Goal: Book appointment/travel/reservation

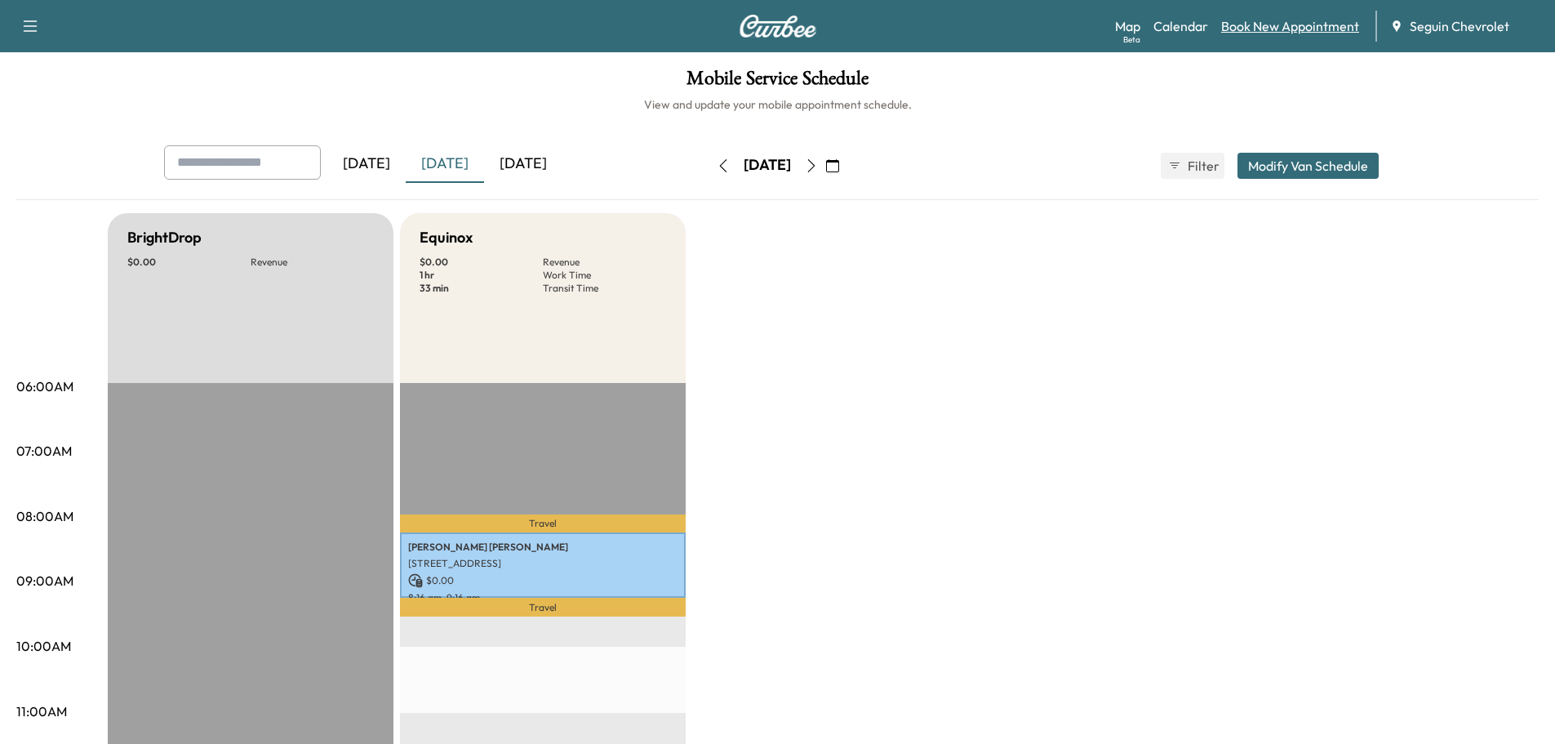
click at [1300, 30] on link "Book New Appointment" at bounding box center [1290, 26] width 138 height 20
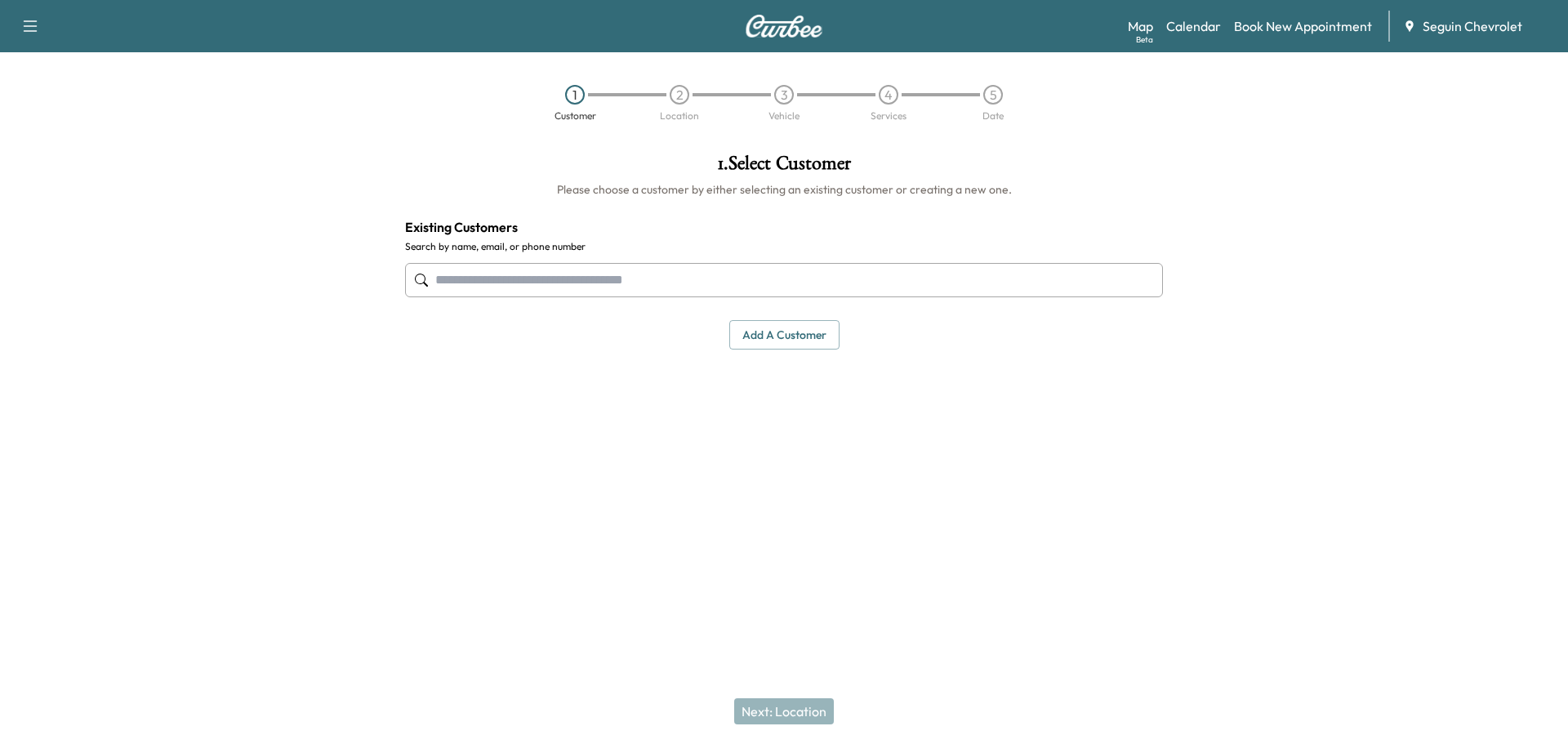
click at [486, 291] on input "text" at bounding box center [784, 280] width 758 height 34
type input "*"
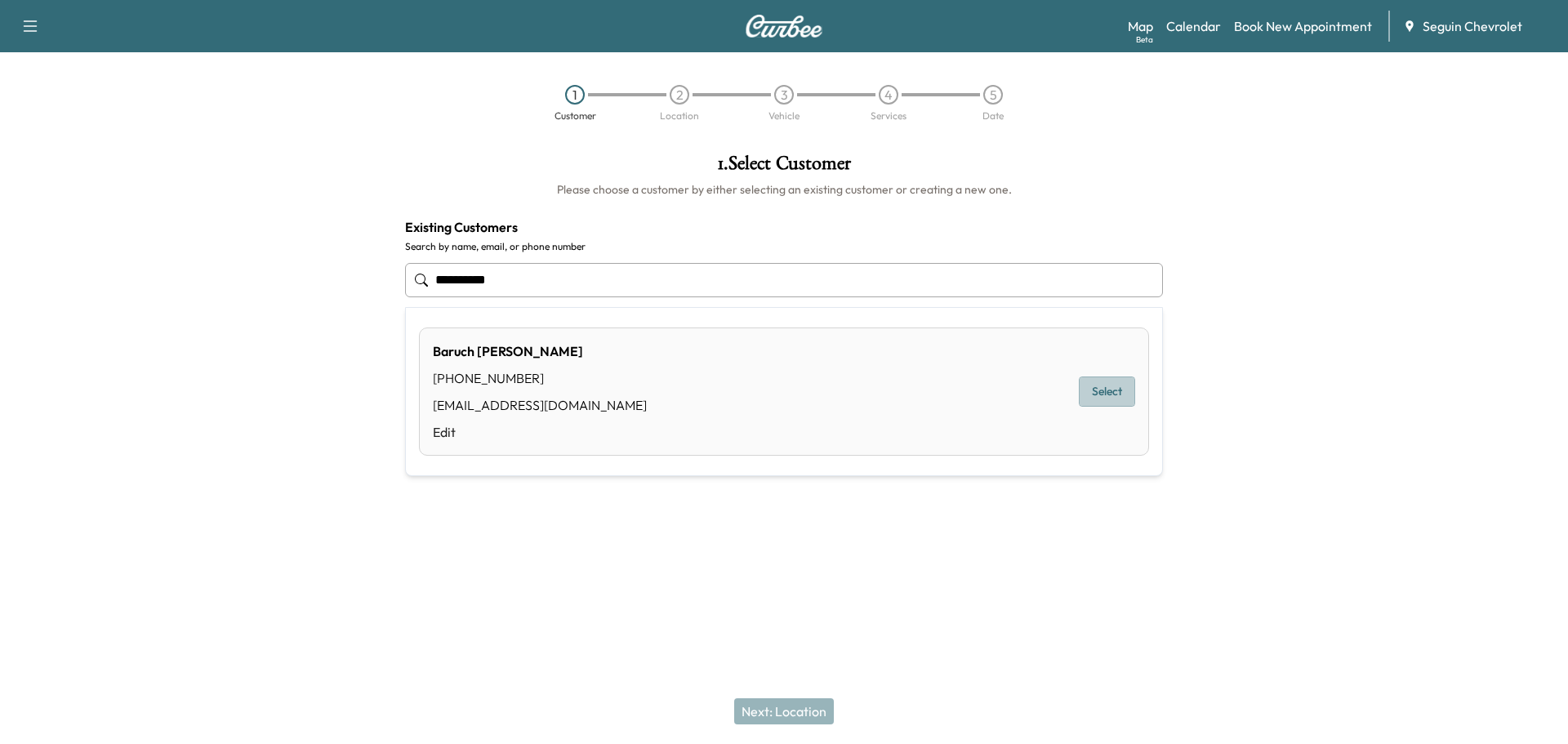
click at [1113, 396] on button "Select" at bounding box center [1107, 391] width 56 height 30
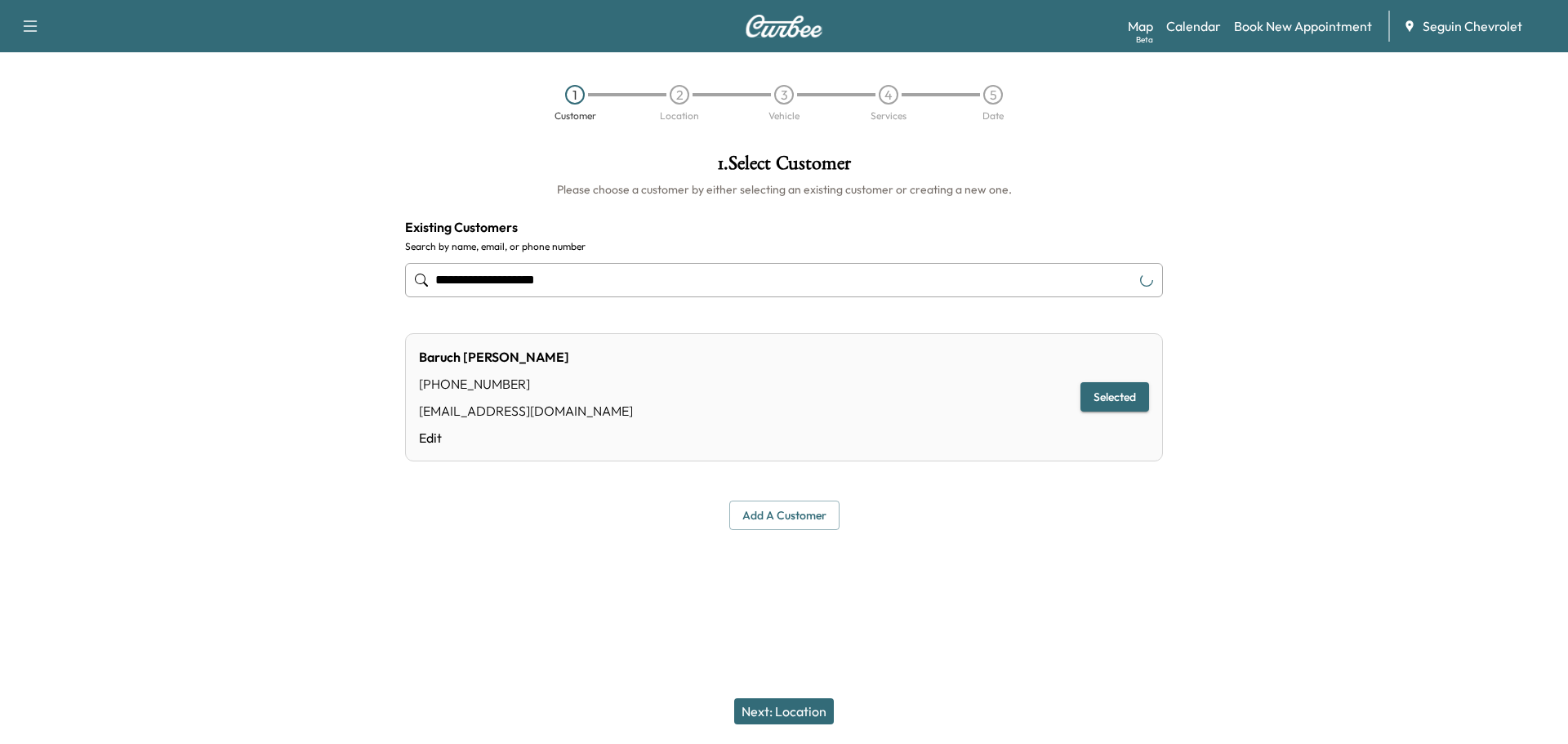
type input "**********"
click at [798, 704] on button "Next: Location" at bounding box center [784, 711] width 100 height 26
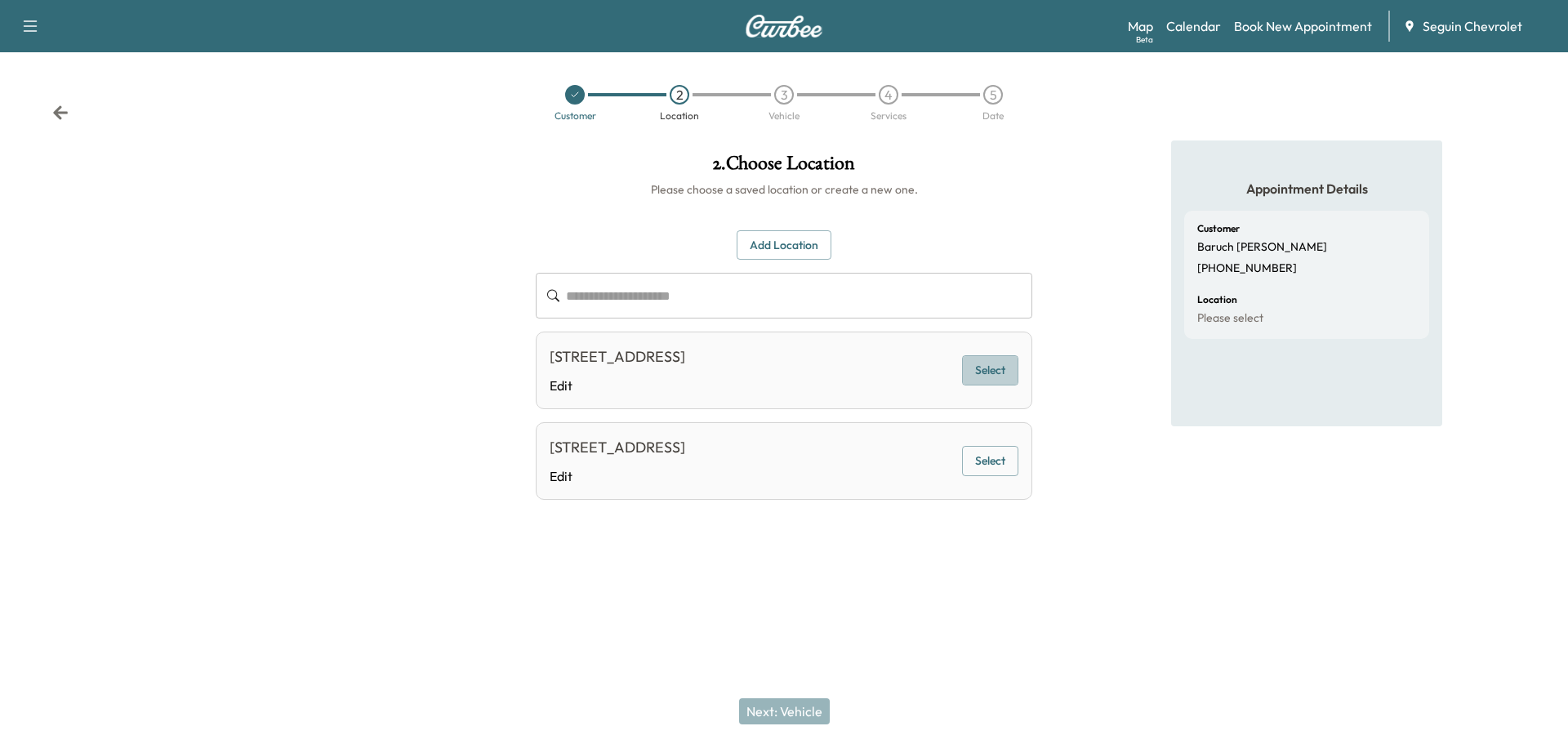
click at [1001, 371] on button "Select" at bounding box center [990, 370] width 56 height 30
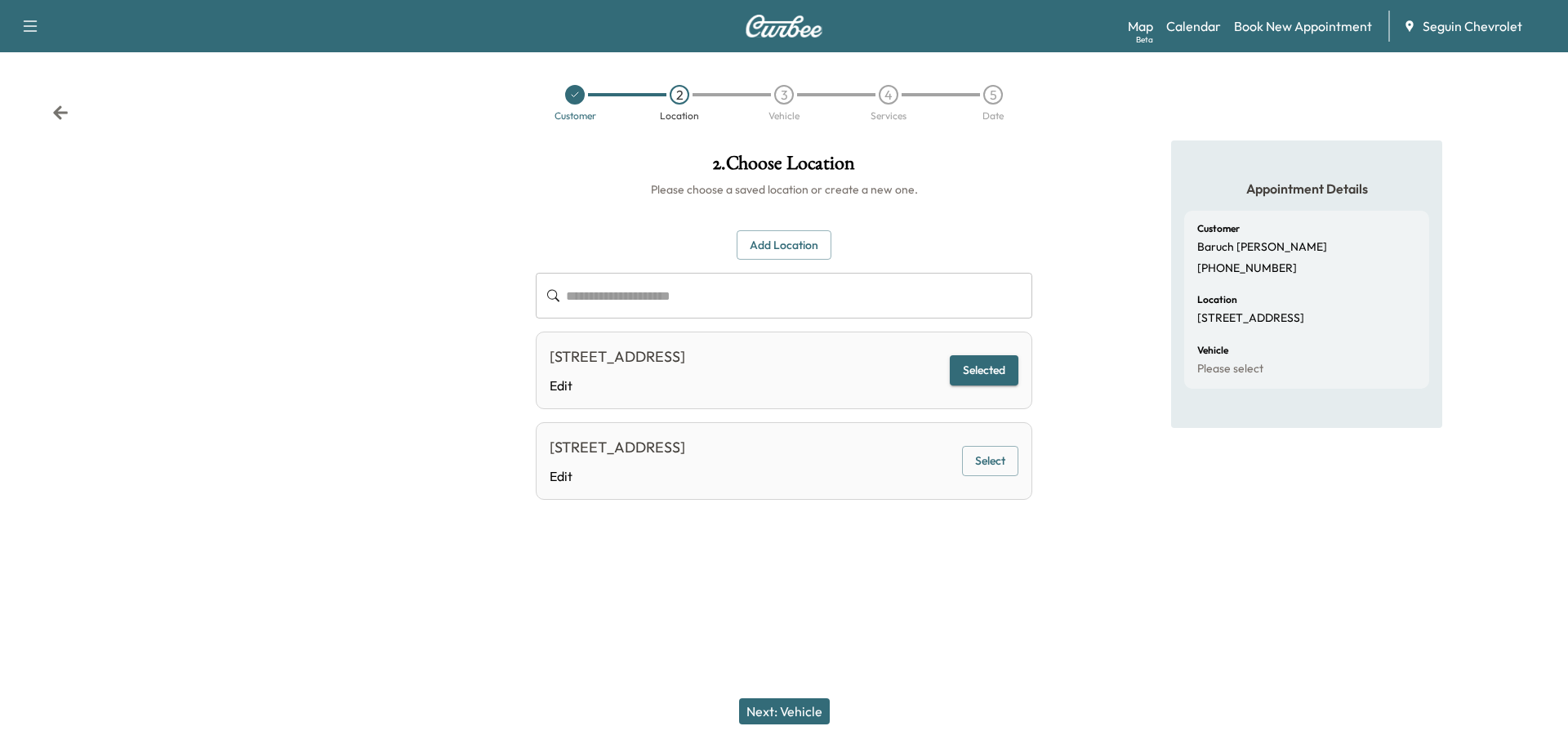
click at [797, 708] on button "Next: Vehicle" at bounding box center [784, 711] width 91 height 26
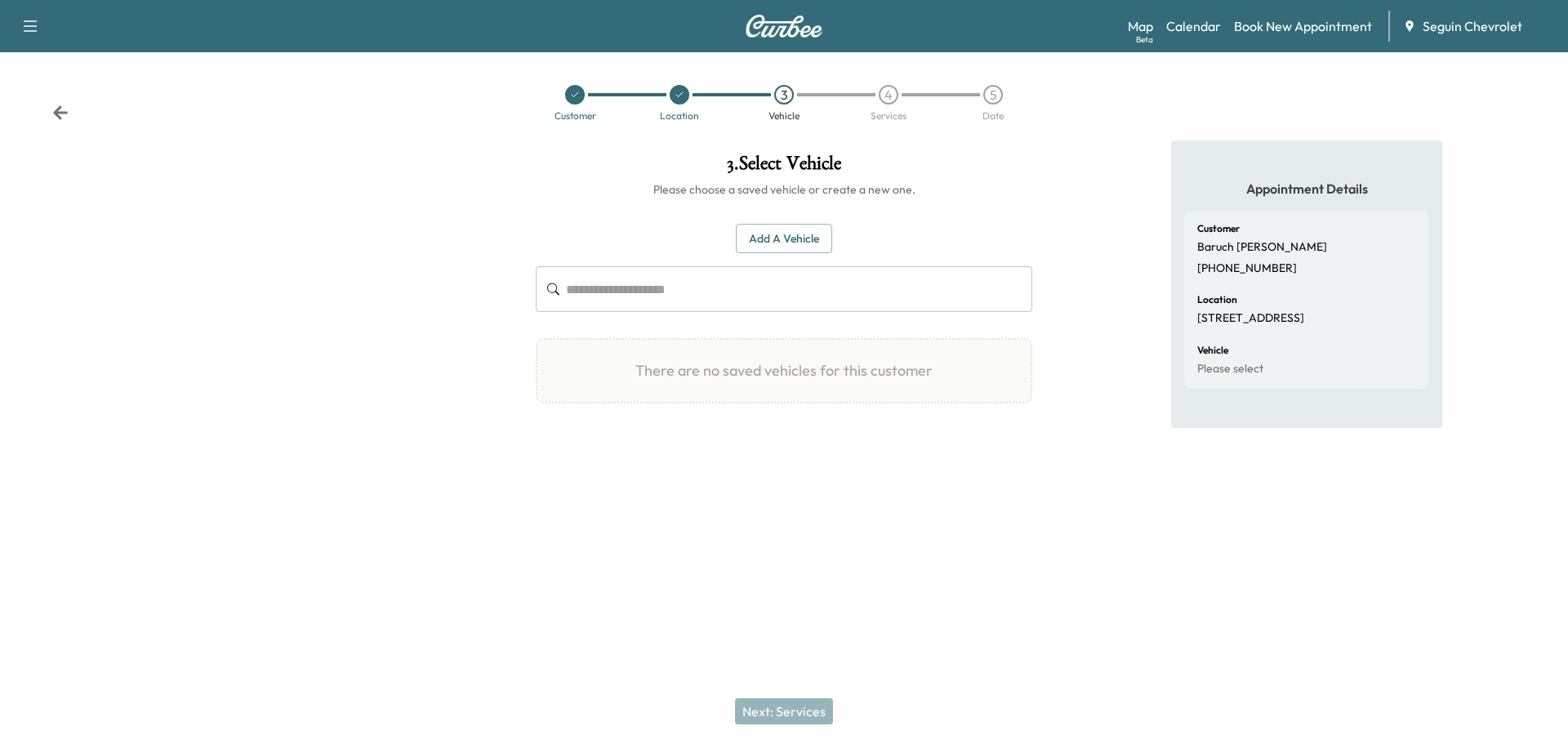
click at [814, 240] on button "Add a Vehicle" at bounding box center [784, 239] width 96 height 30
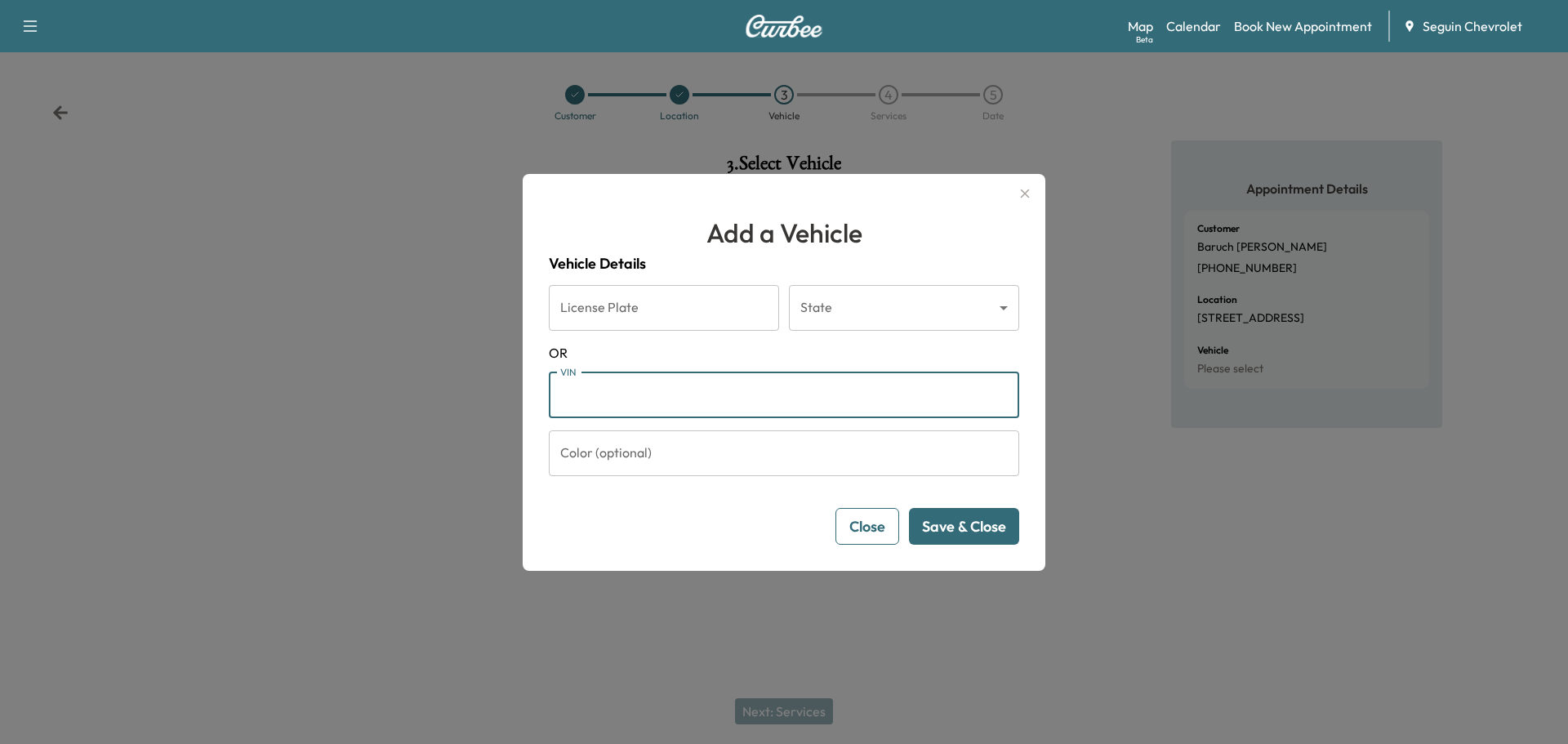
click at [612, 403] on input "VIN" at bounding box center [784, 395] width 470 height 46
type input "**********"
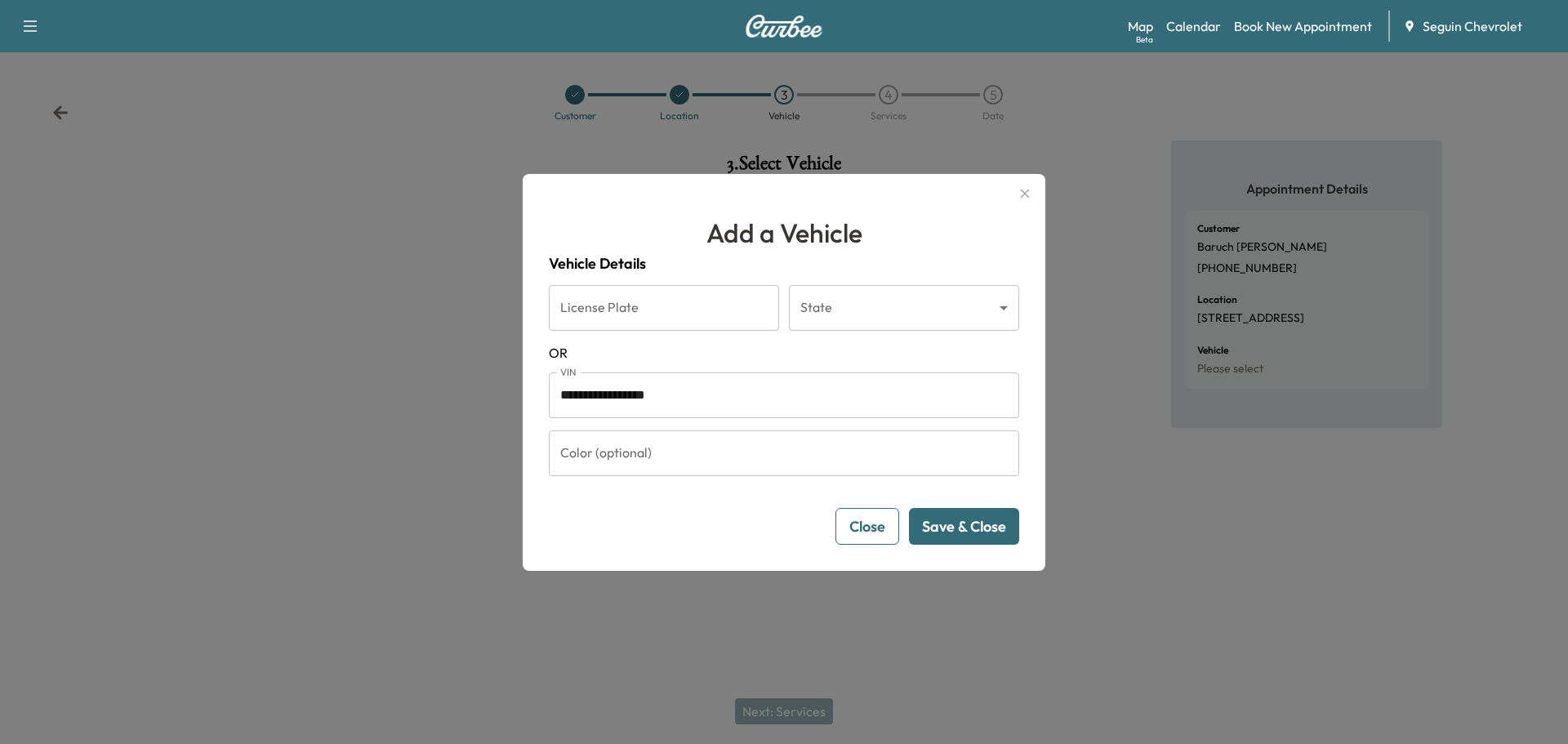
click at [970, 527] on button "Save & Close" at bounding box center [964, 526] width 110 height 37
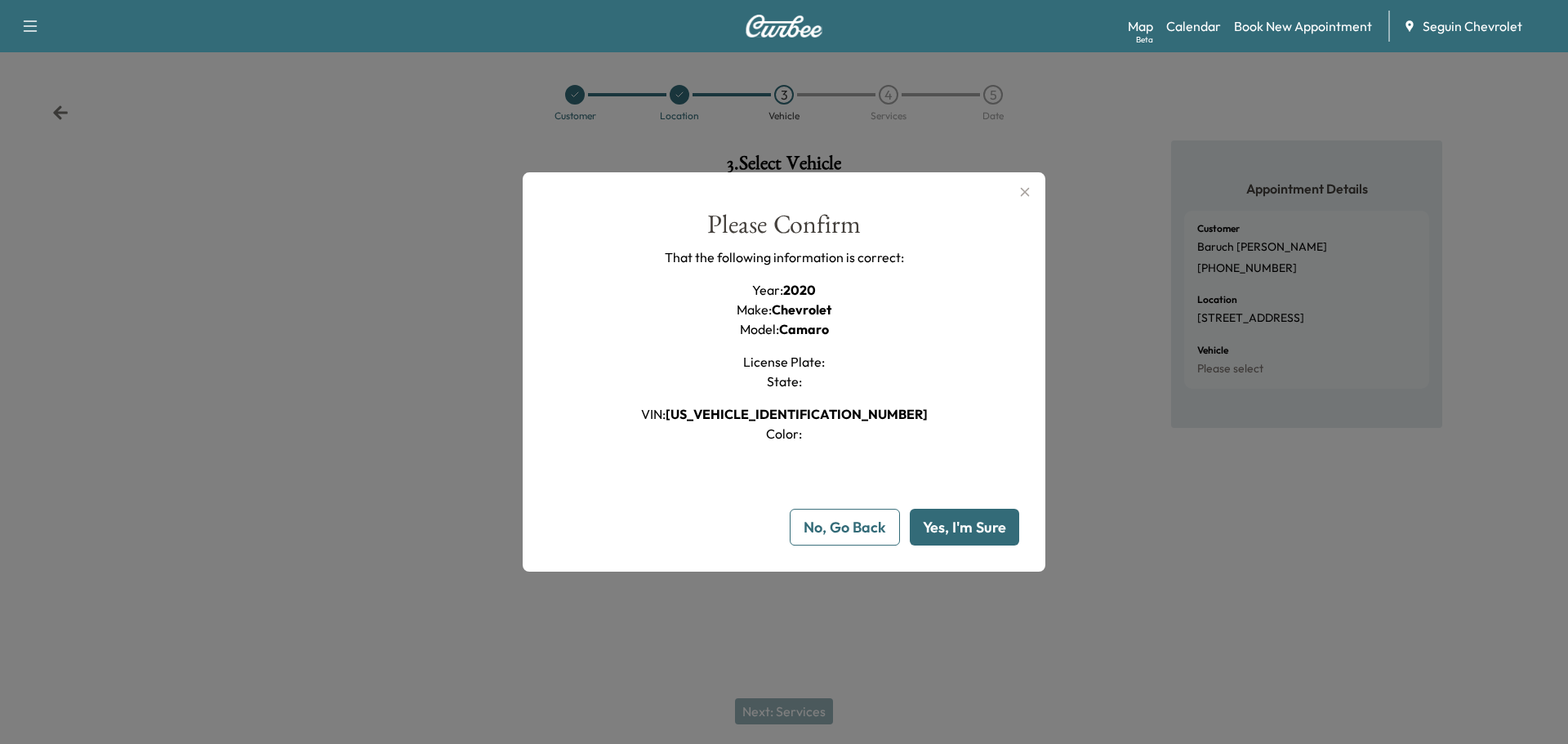
click at [974, 527] on button "Yes, I'm Sure" at bounding box center [964, 527] width 109 height 37
click at [1025, 189] on icon "button" at bounding box center [1025, 192] width 20 height 20
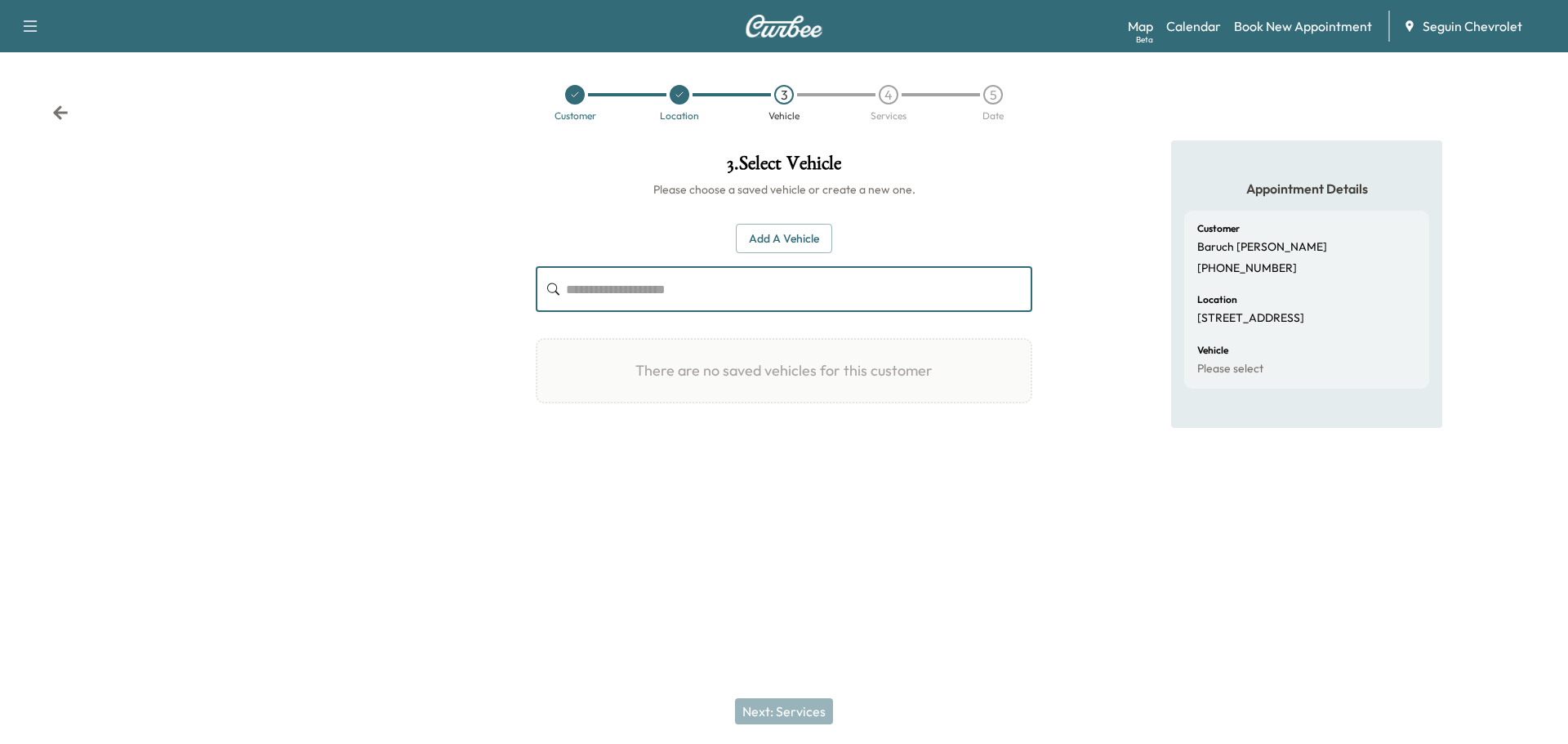
click at [726, 300] on input "text" at bounding box center [799, 289] width 466 height 46
click at [996, 98] on div "5" at bounding box center [993, 95] width 20 height 20
click at [887, 94] on div "4" at bounding box center [889, 95] width 20 height 20
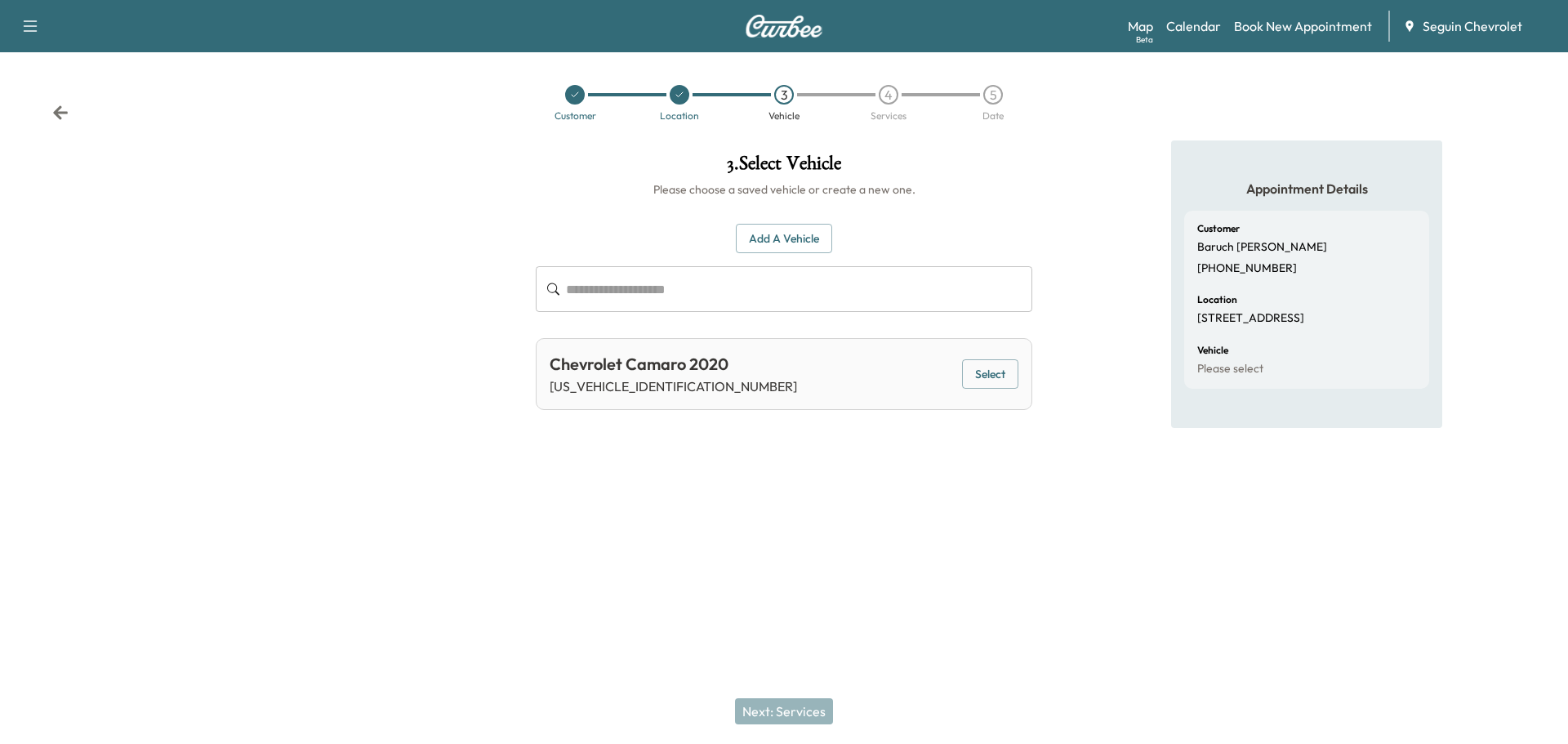
click at [1007, 375] on button "Select" at bounding box center [990, 374] width 56 height 30
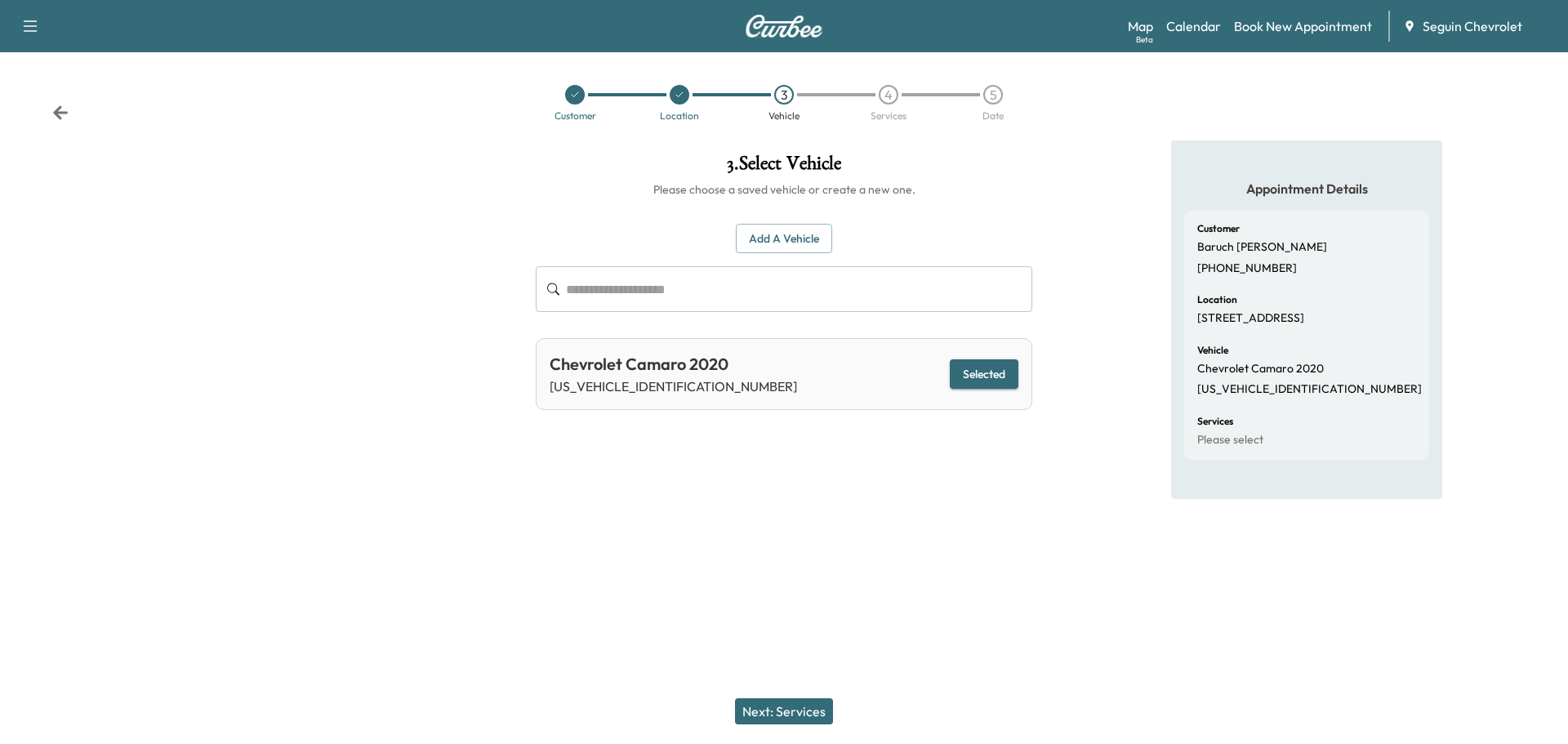
click at [799, 711] on button "Next: Services" at bounding box center [784, 711] width 98 height 26
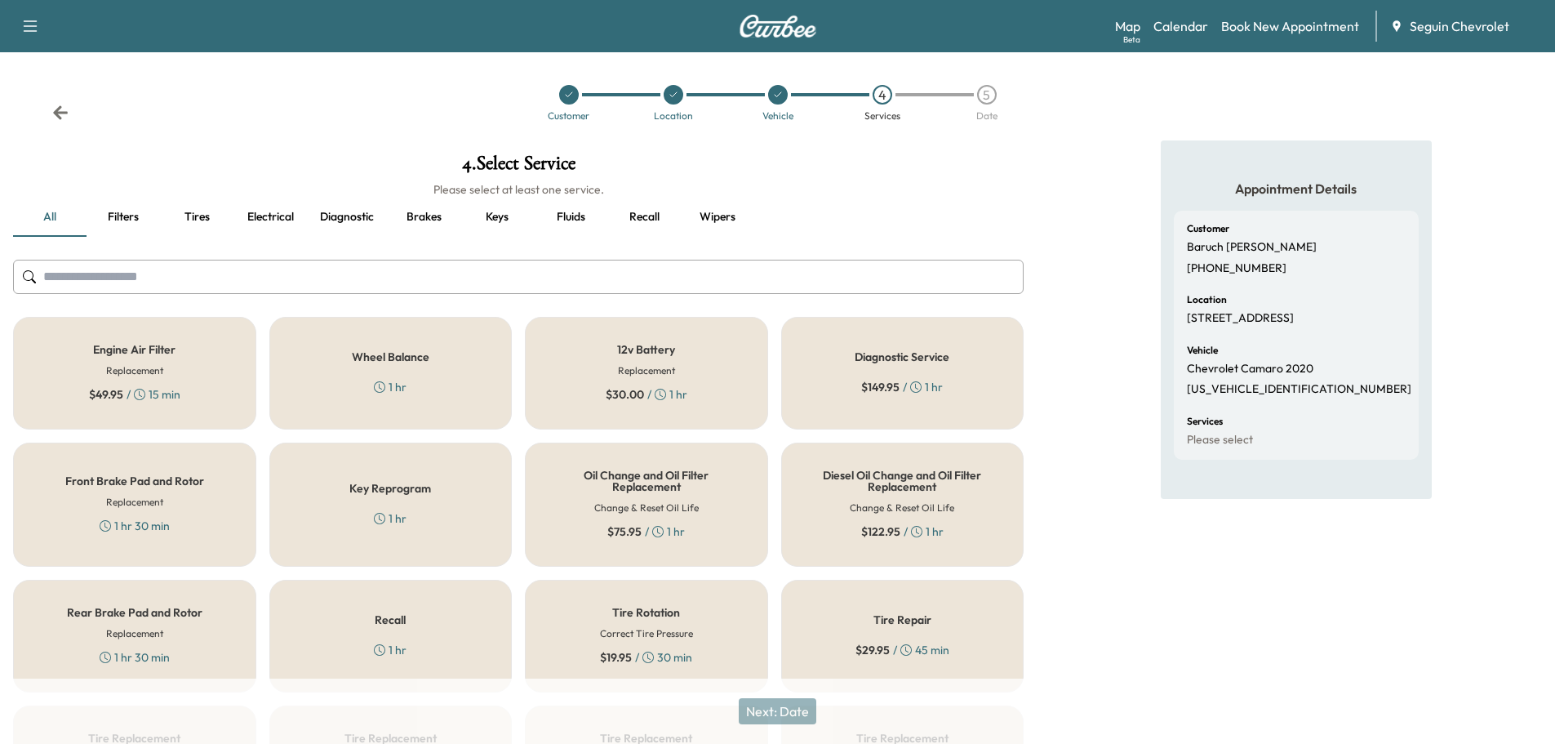
click at [424, 635] on div "Recall 1 hr" at bounding box center [390, 636] width 243 height 113
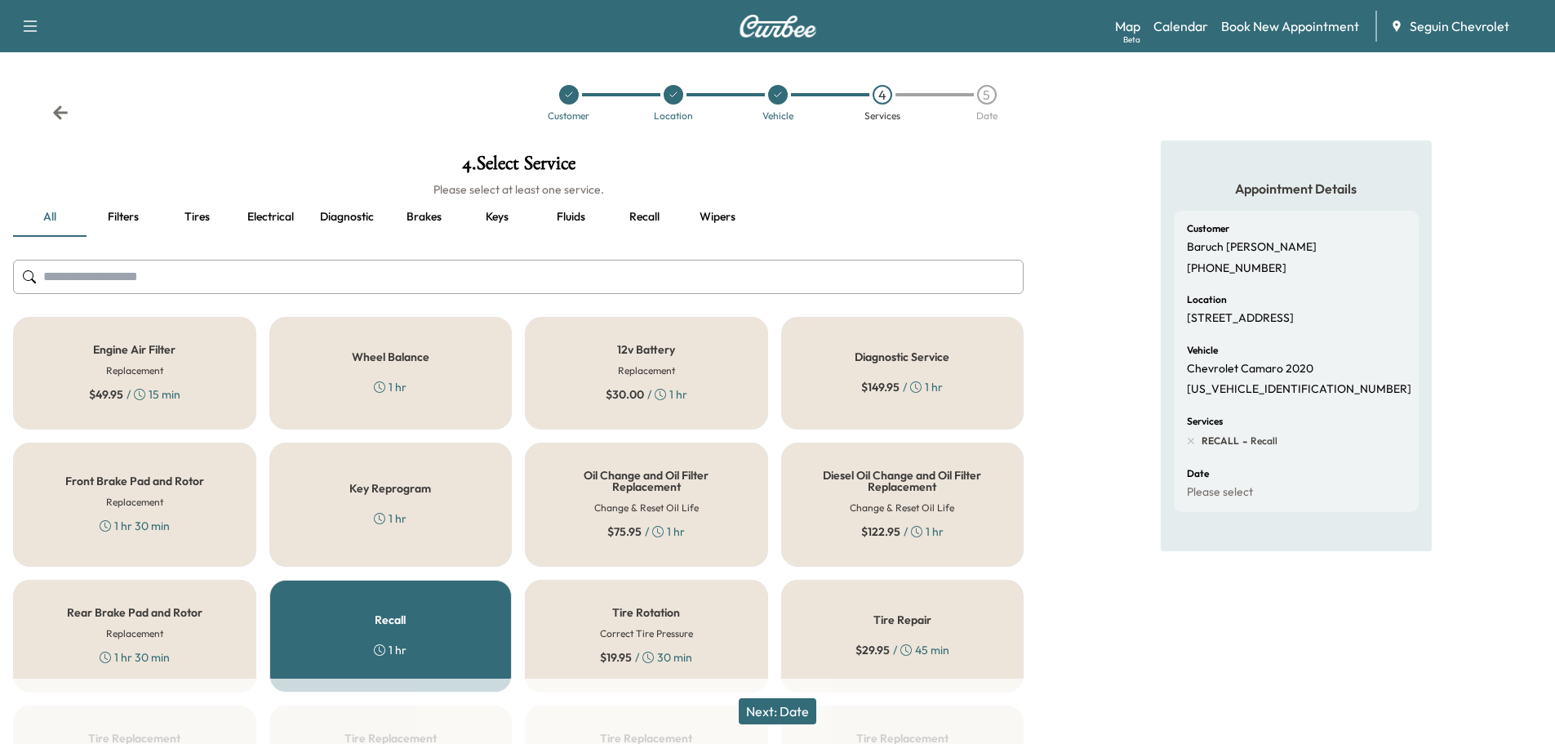
click at [798, 703] on button "Next: Date" at bounding box center [778, 711] width 78 height 26
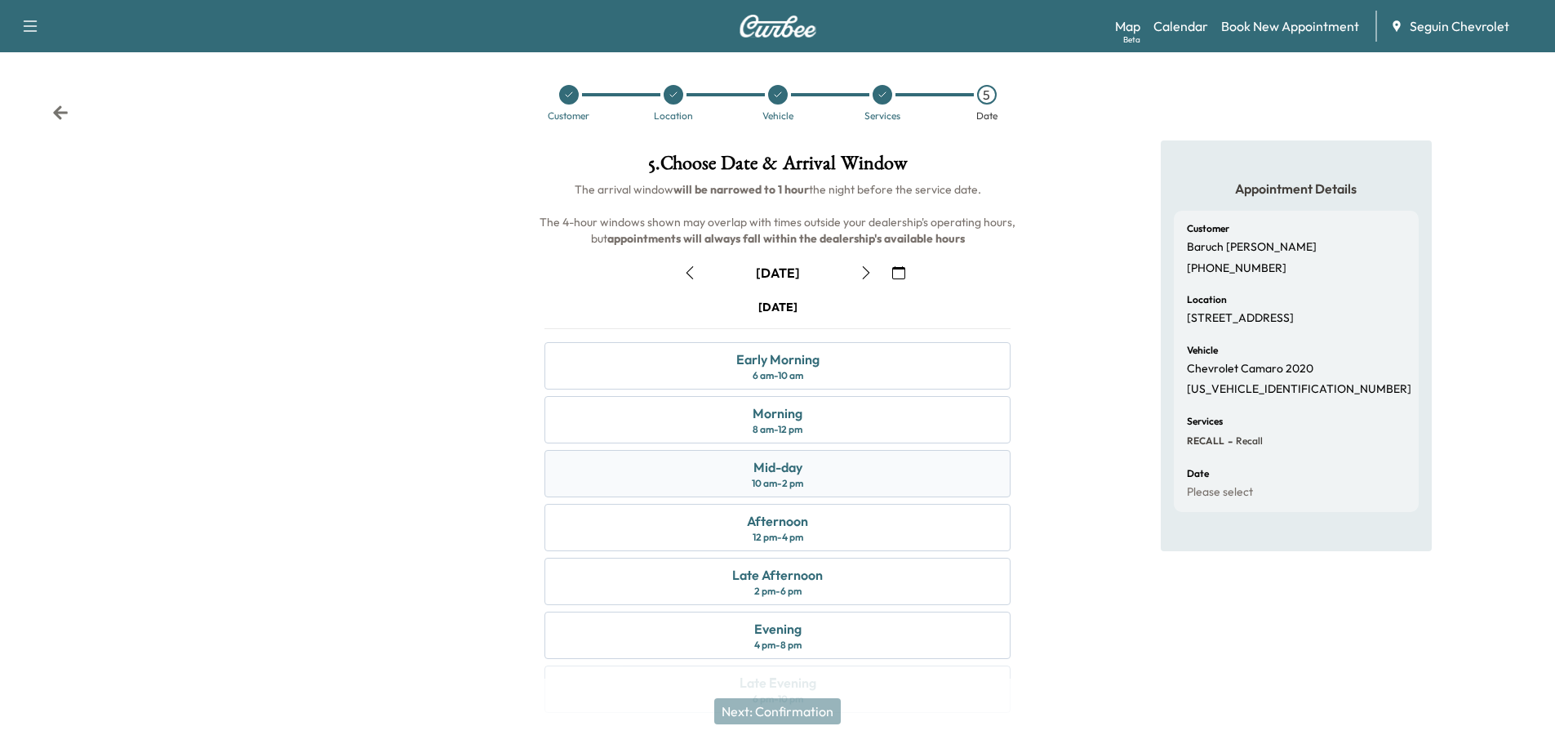
click at [836, 454] on div "Mid-day 10 am - 2 pm" at bounding box center [778, 473] width 466 height 47
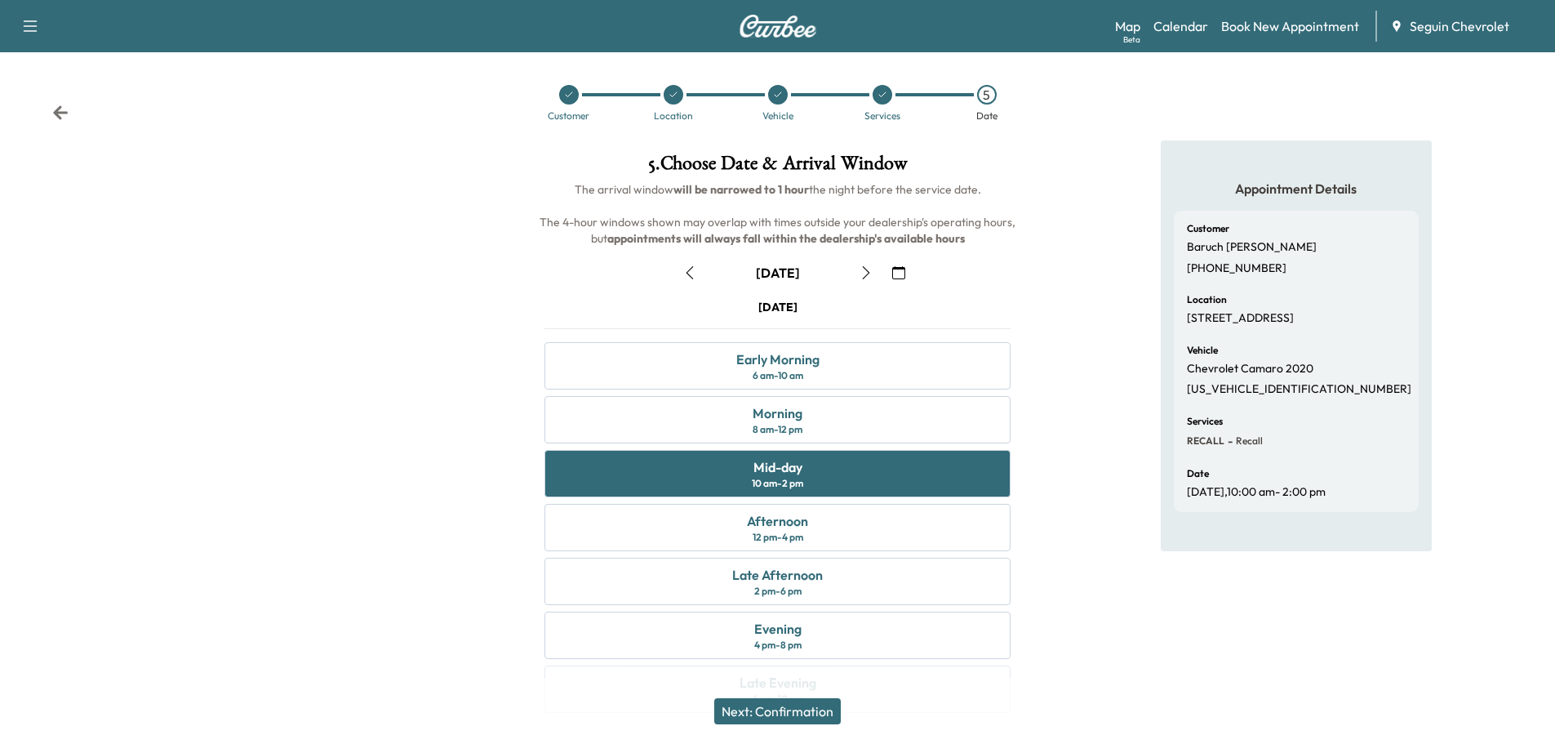
click at [825, 711] on button "Next: Confirmation" at bounding box center [777, 711] width 127 height 26
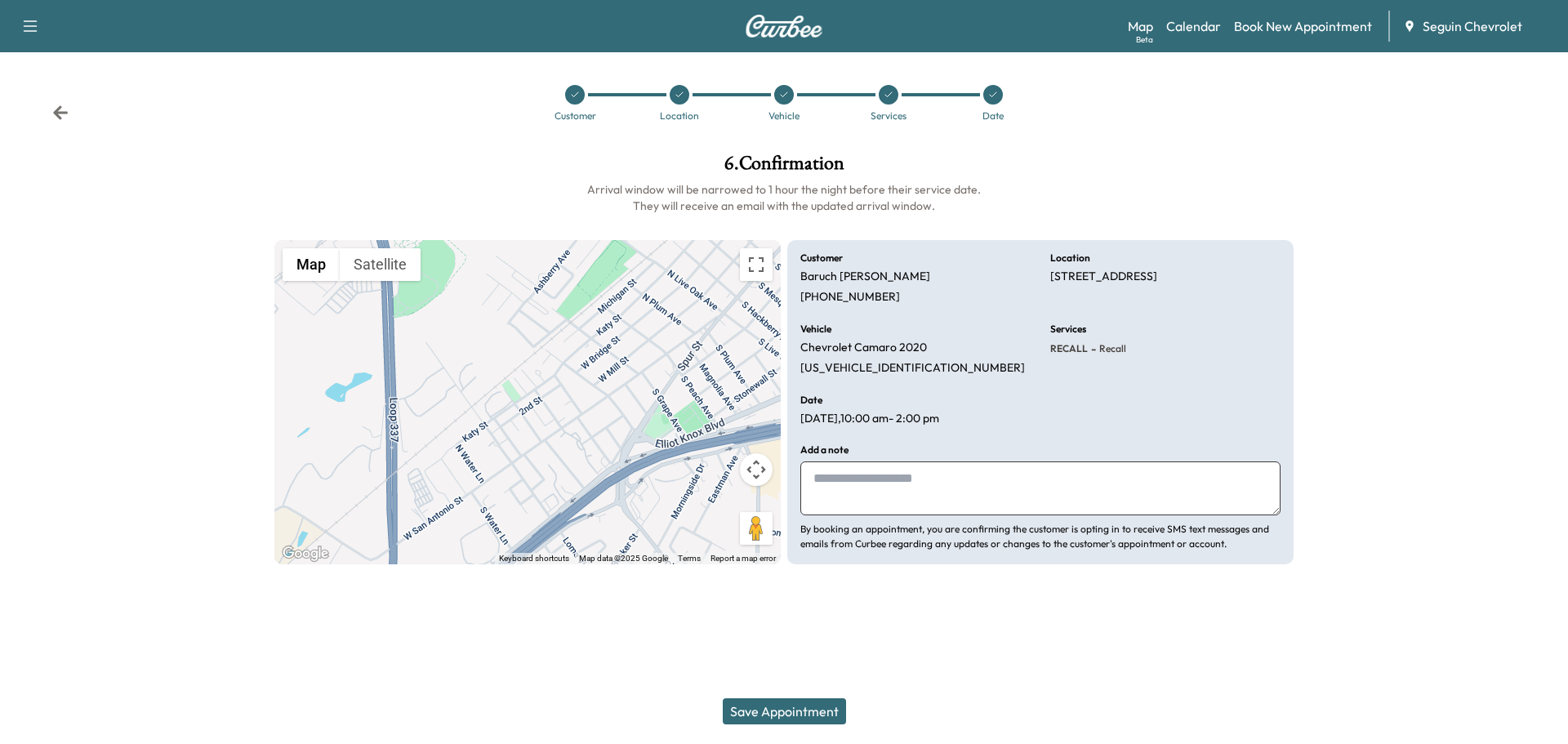
click at [879, 487] on textarea at bounding box center [1040, 488] width 480 height 54
type textarea "*"
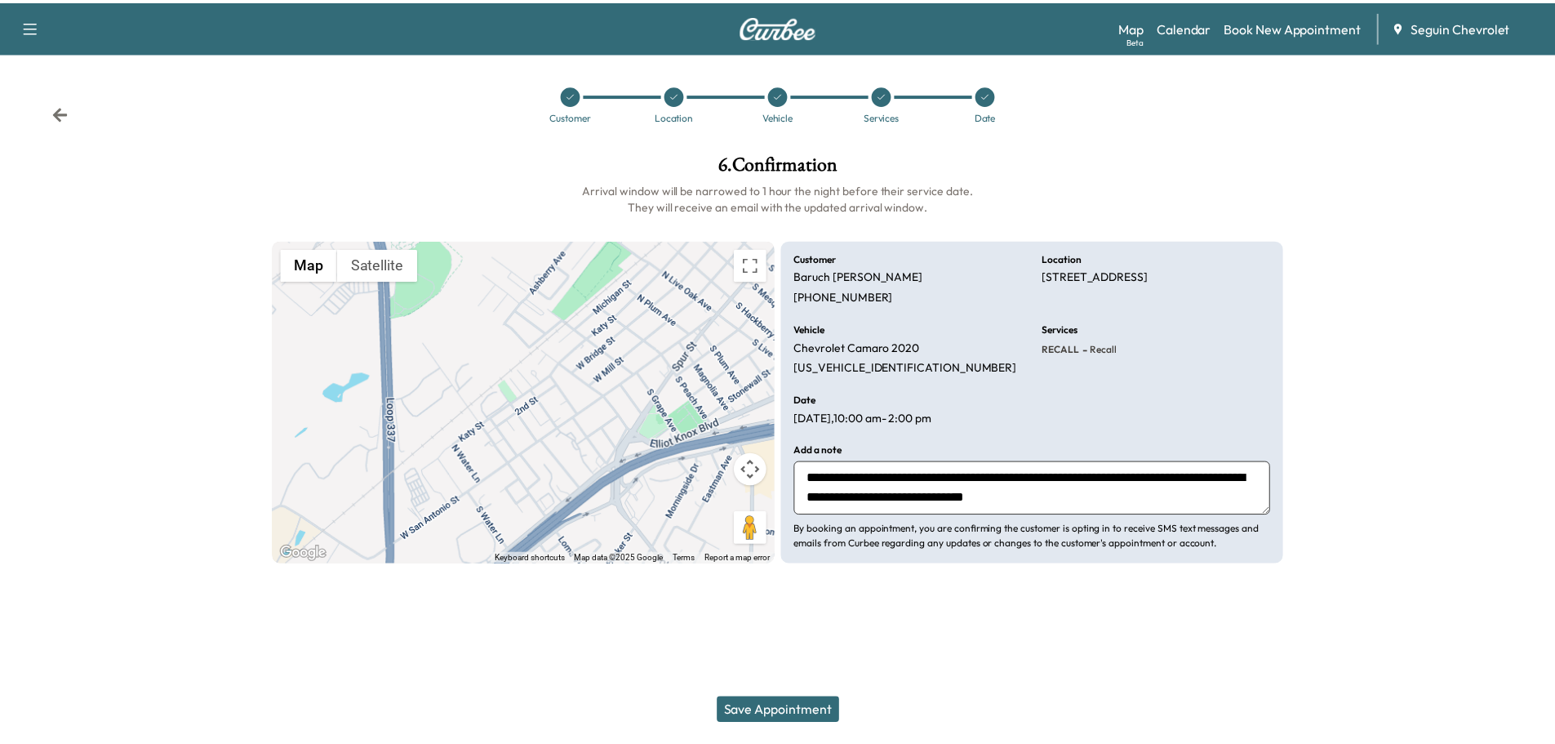
scroll to position [12, 0]
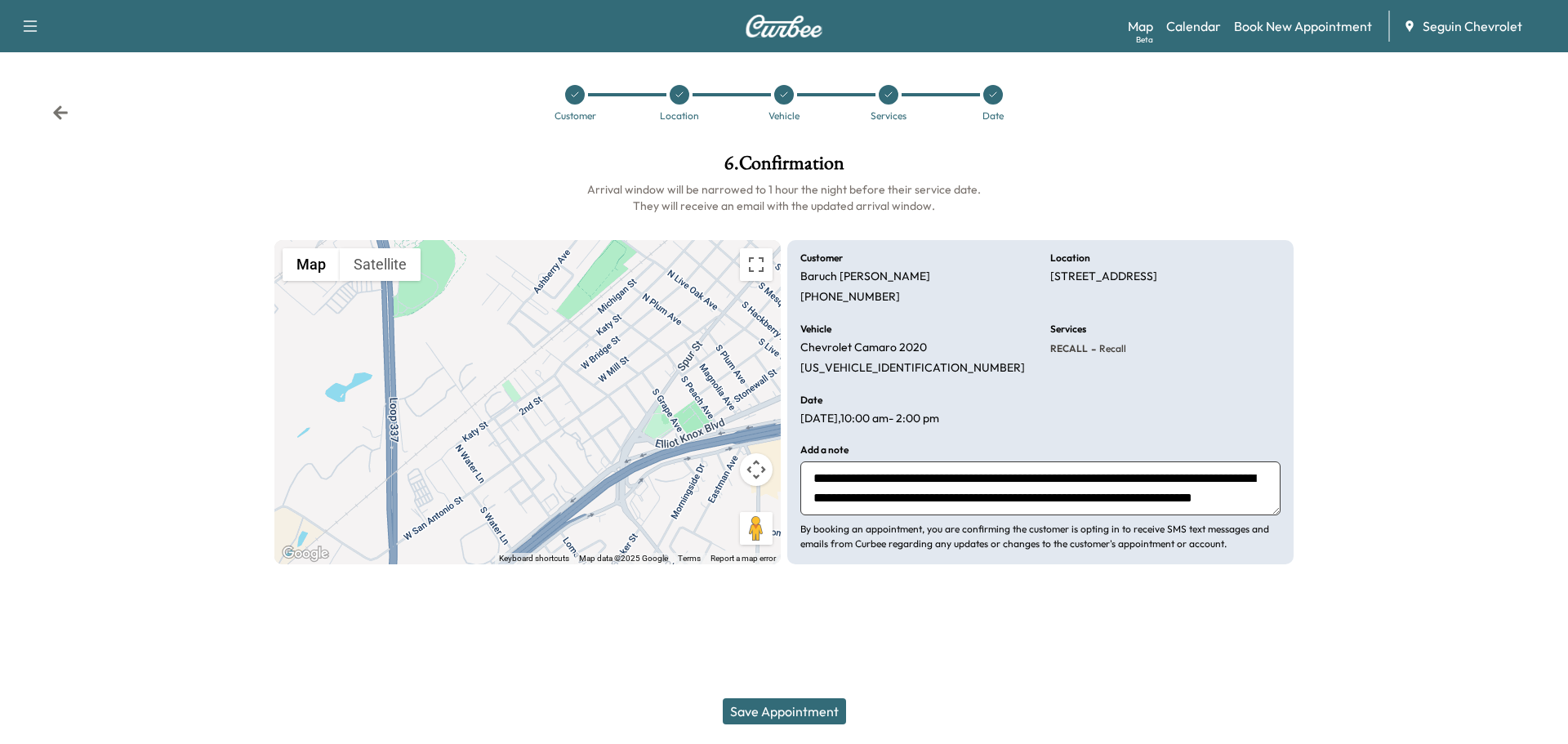
type textarea "**********"
click at [803, 710] on button "Save Appointment" at bounding box center [784, 711] width 123 height 26
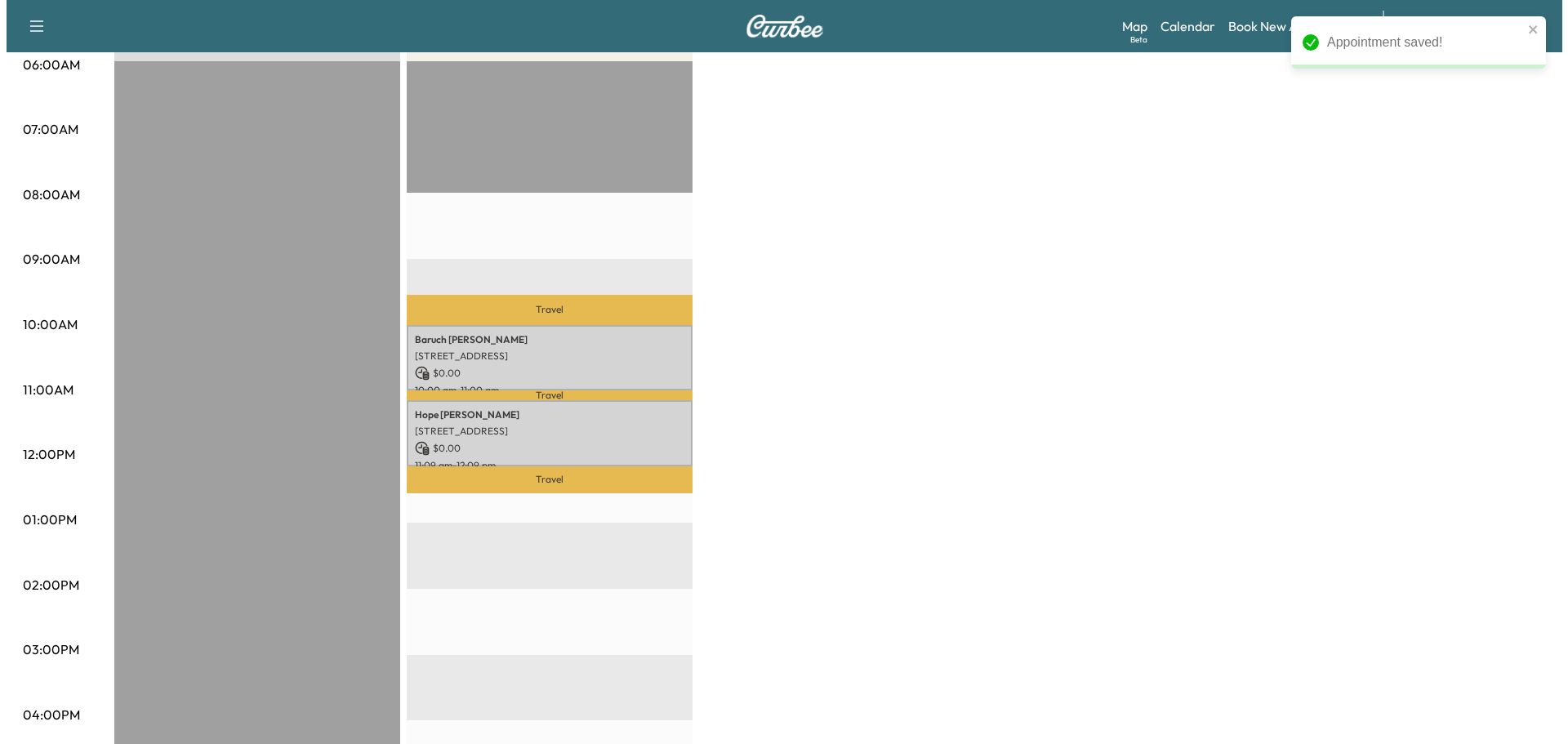
scroll to position [408, 0]
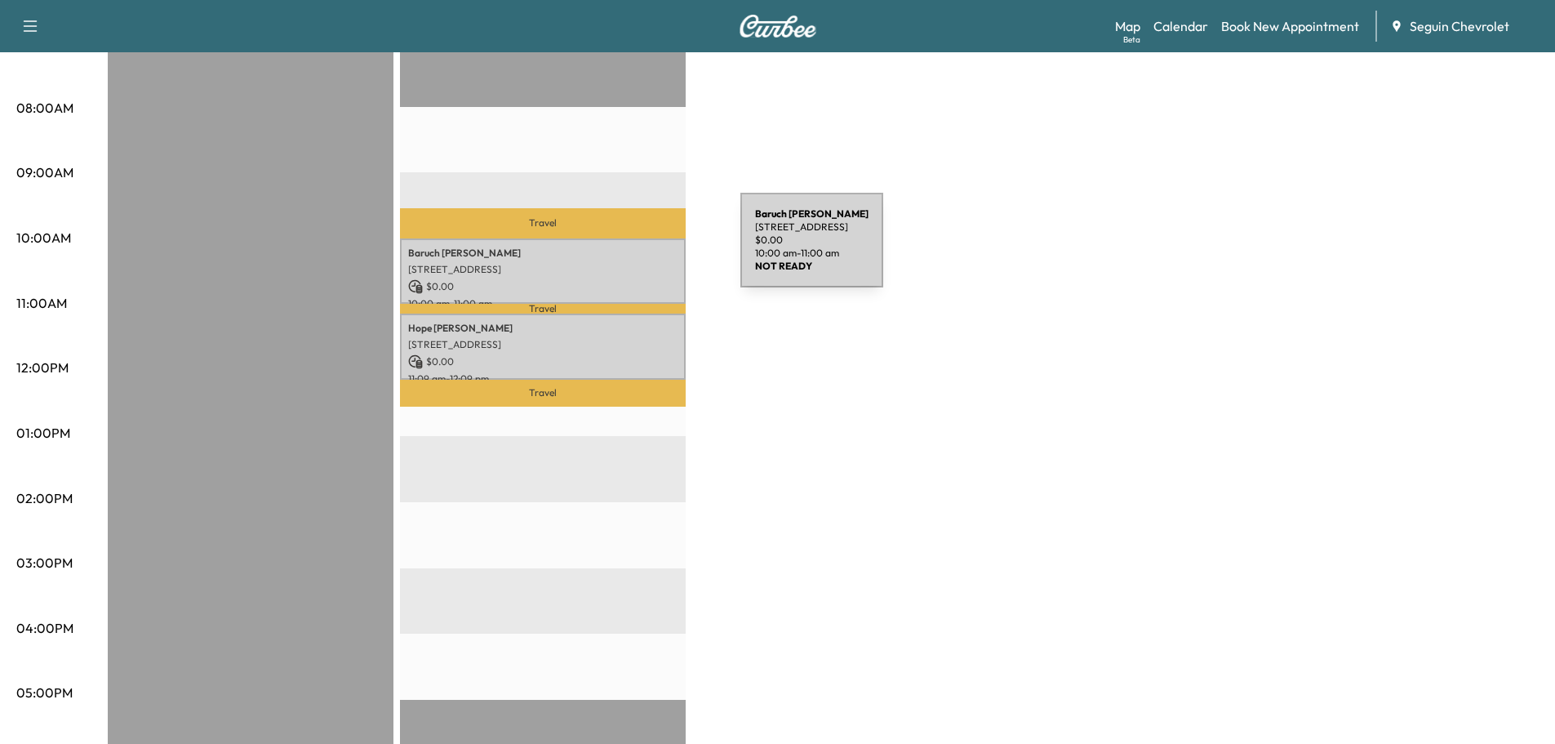
click at [618, 250] on p "[PERSON_NAME] Roman" at bounding box center [542, 253] width 269 height 13
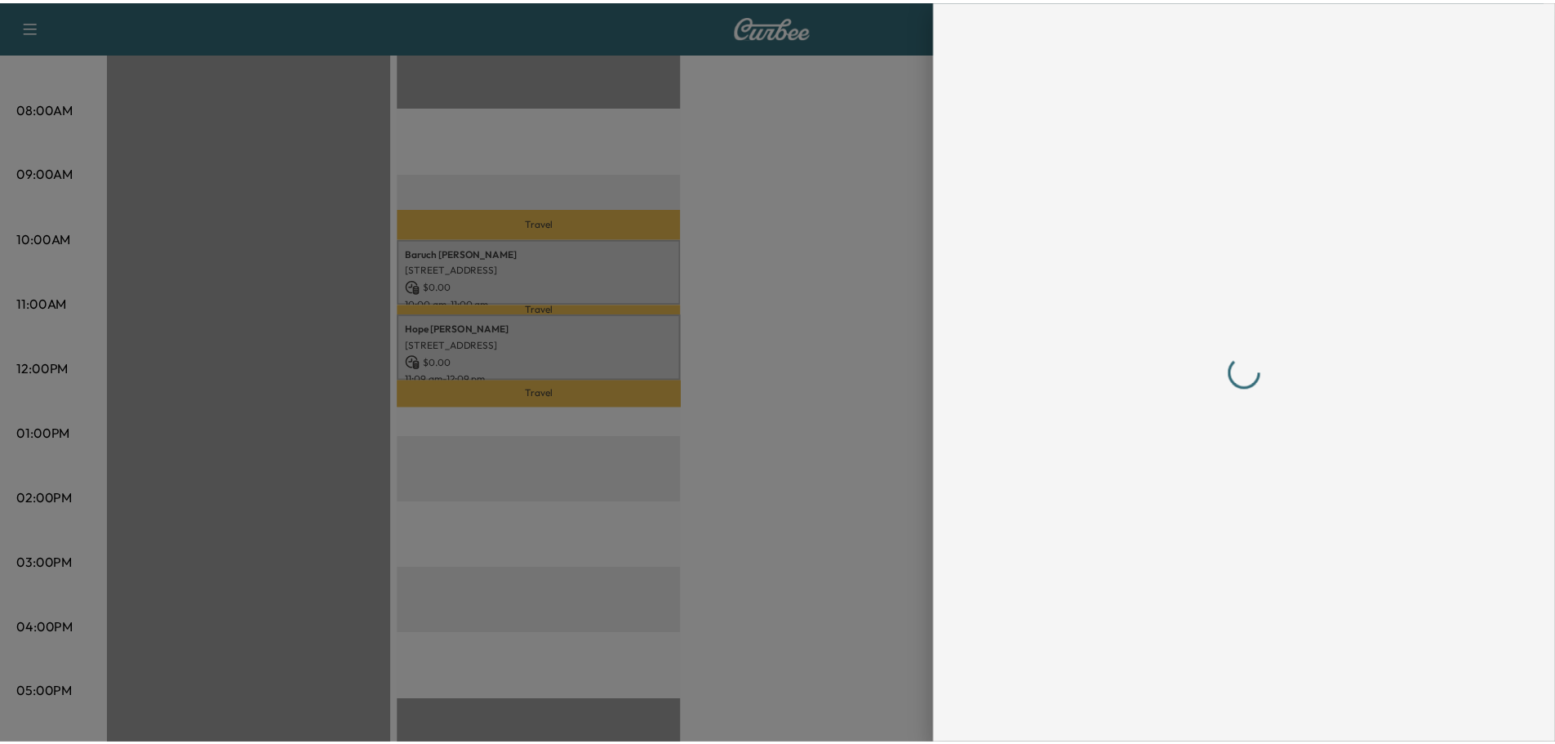
scroll to position [0, 0]
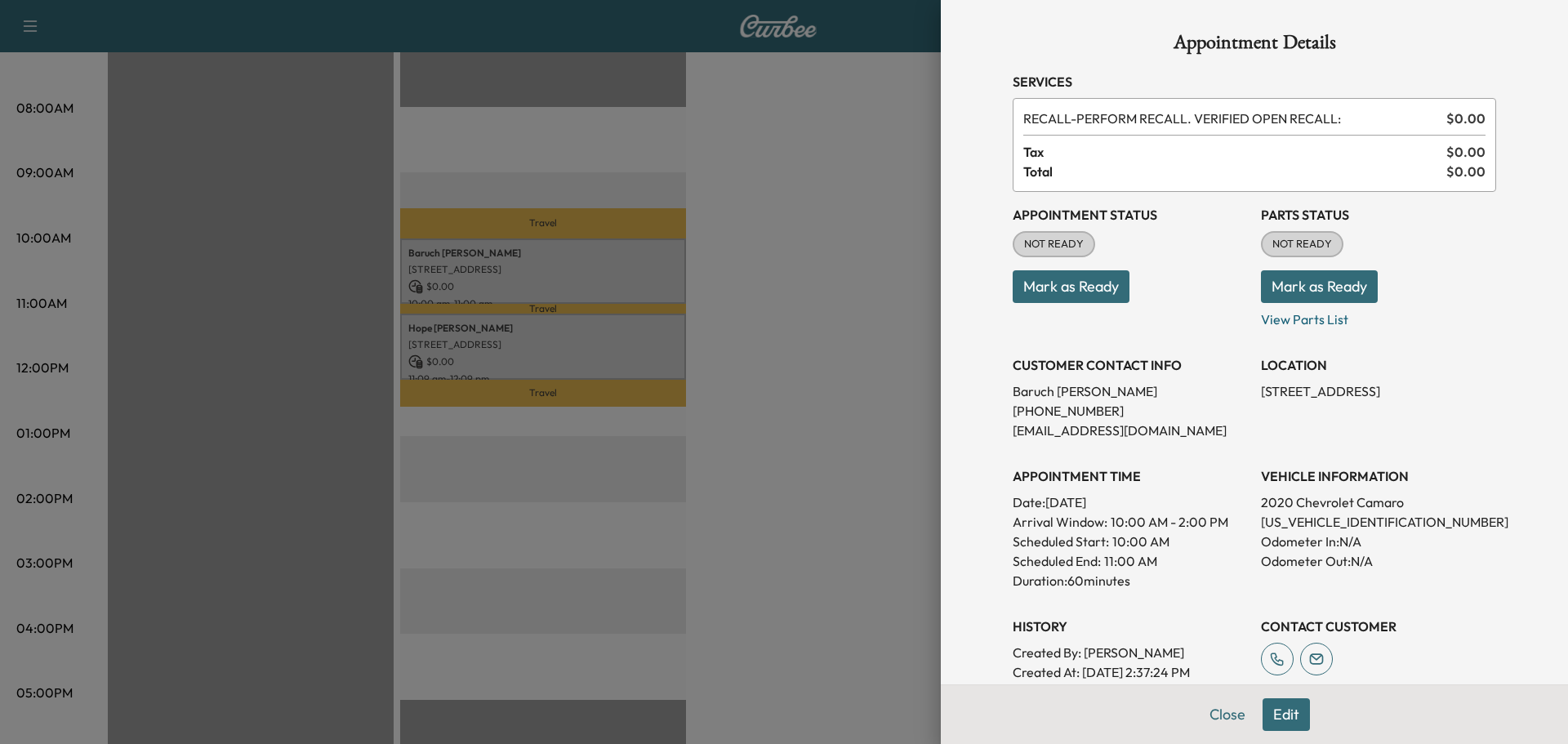
click at [790, 375] on div at bounding box center [784, 372] width 1568 height 744
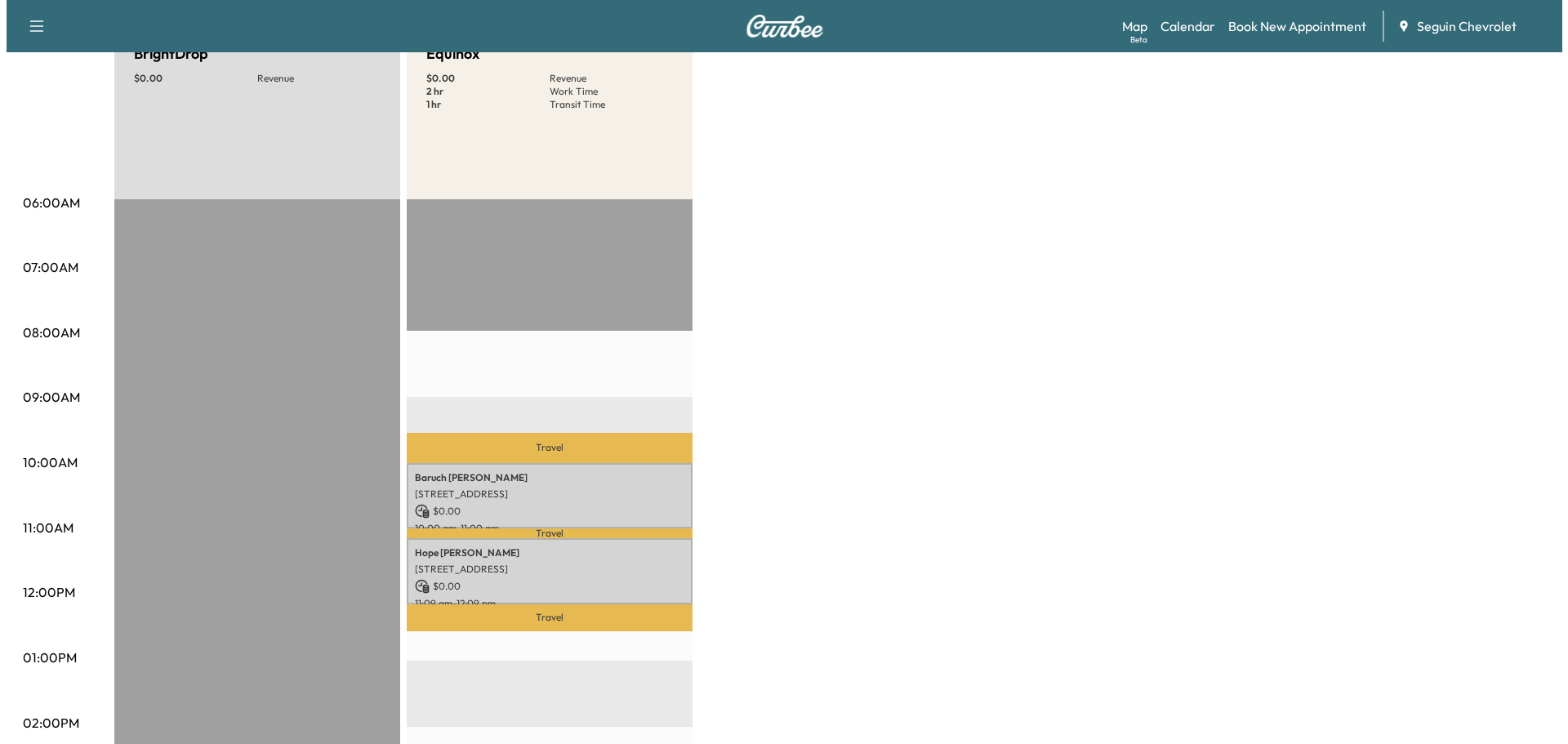
scroll to position [245, 0]
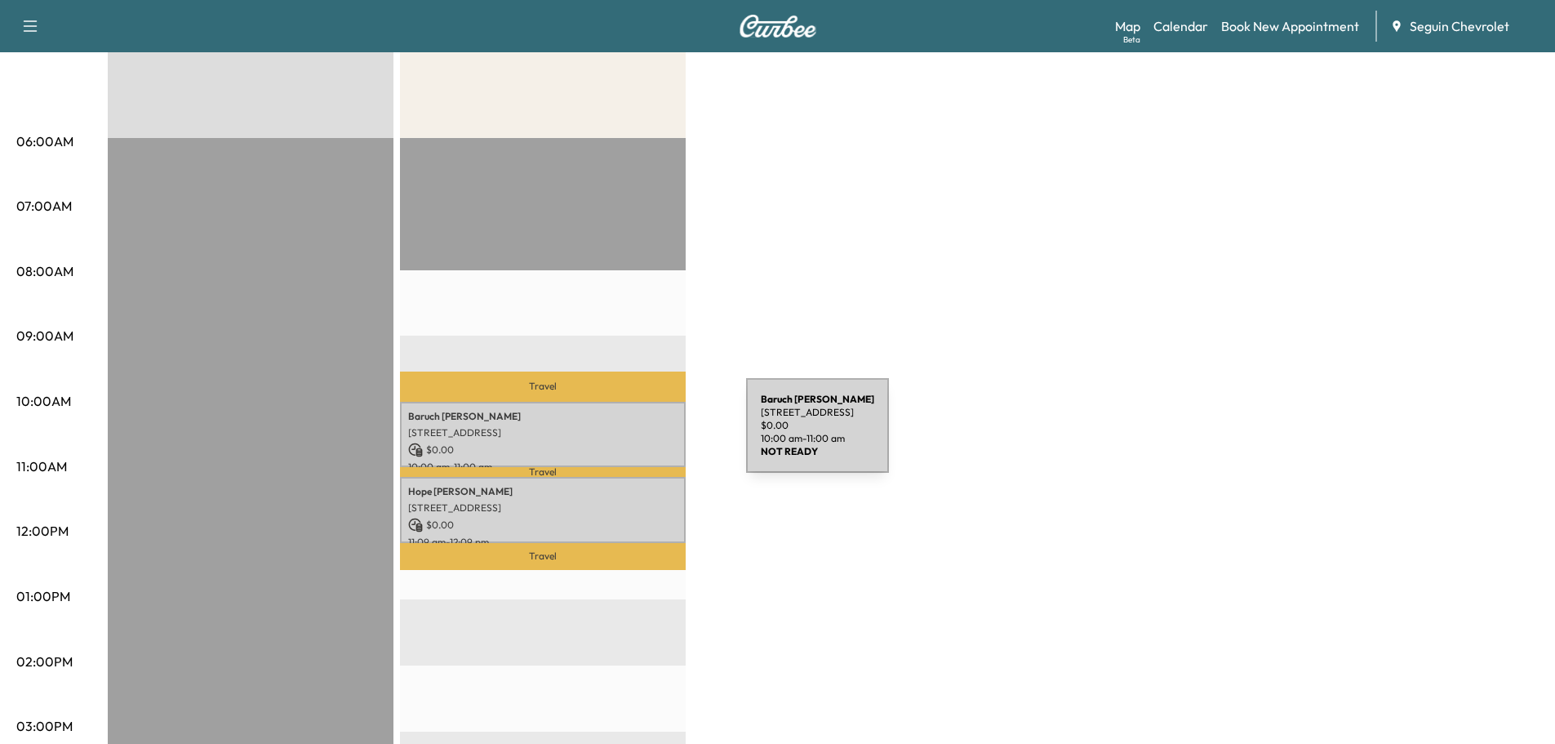
click at [624, 435] on p "[STREET_ADDRESS]" at bounding box center [542, 432] width 269 height 13
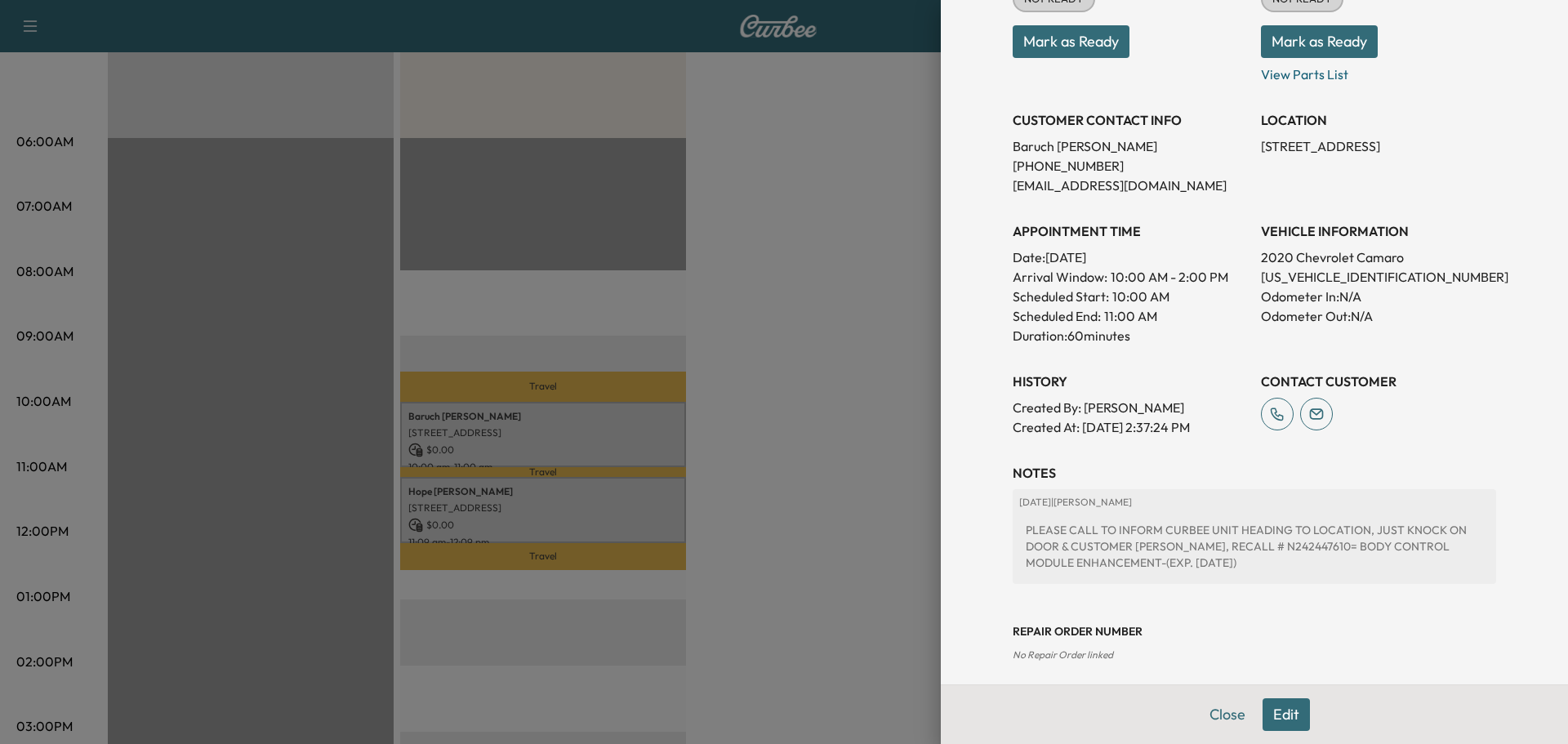
drag, startPoint x: 920, startPoint y: 349, endPoint x: 869, endPoint y: 449, distance: 112.1
click at [869, 449] on div at bounding box center [784, 372] width 1568 height 744
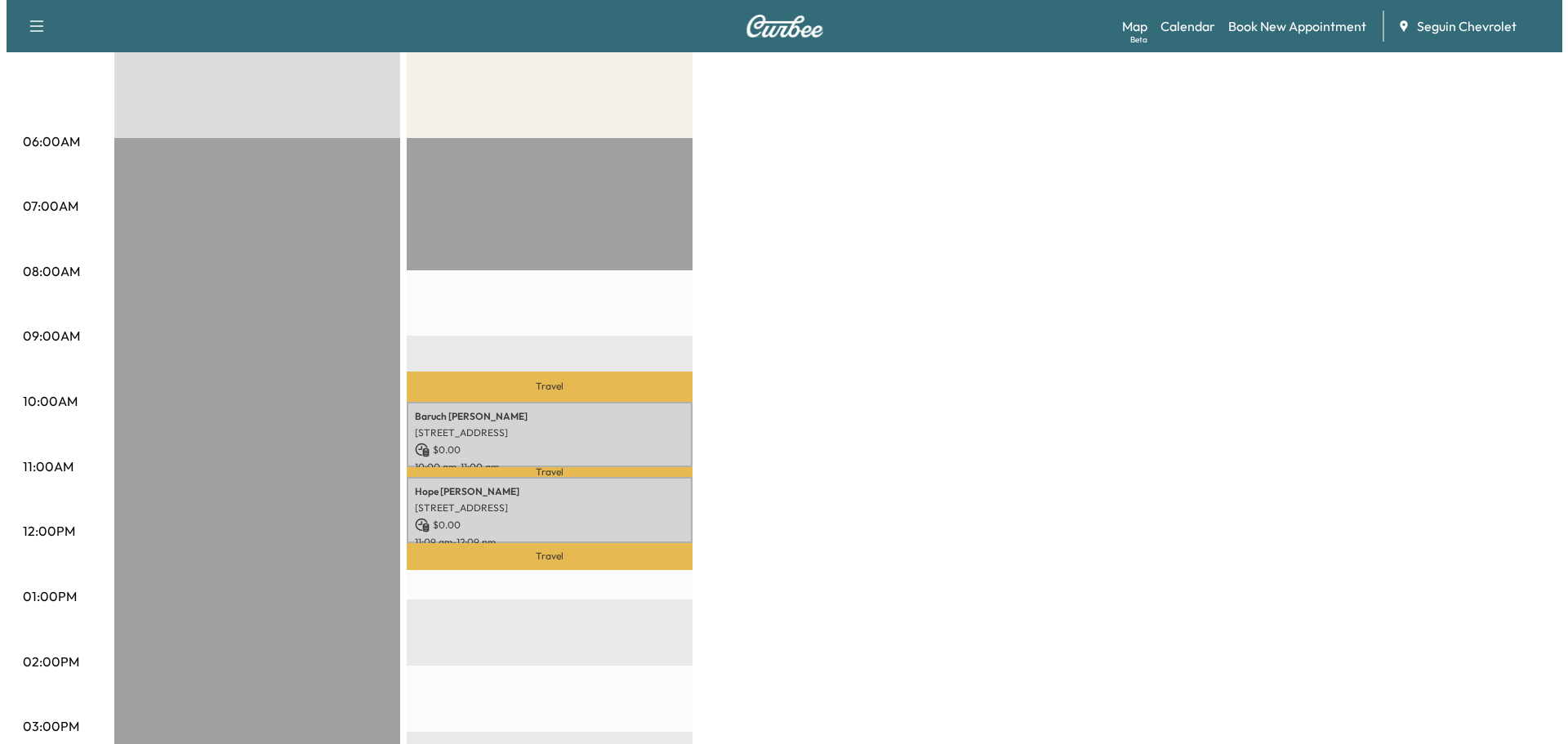
scroll to position [0, 0]
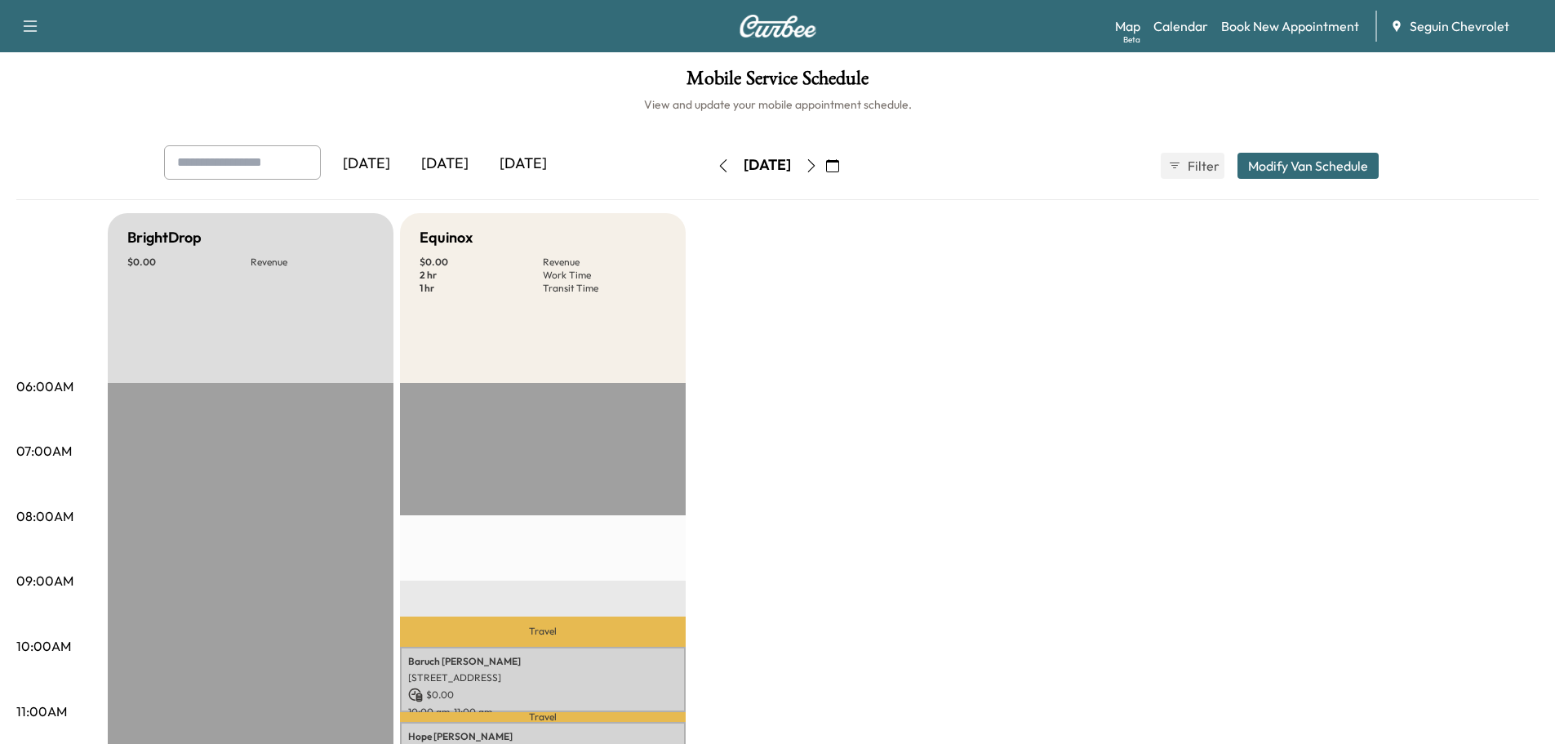
click at [839, 164] on icon "button" at bounding box center [832, 165] width 13 height 13
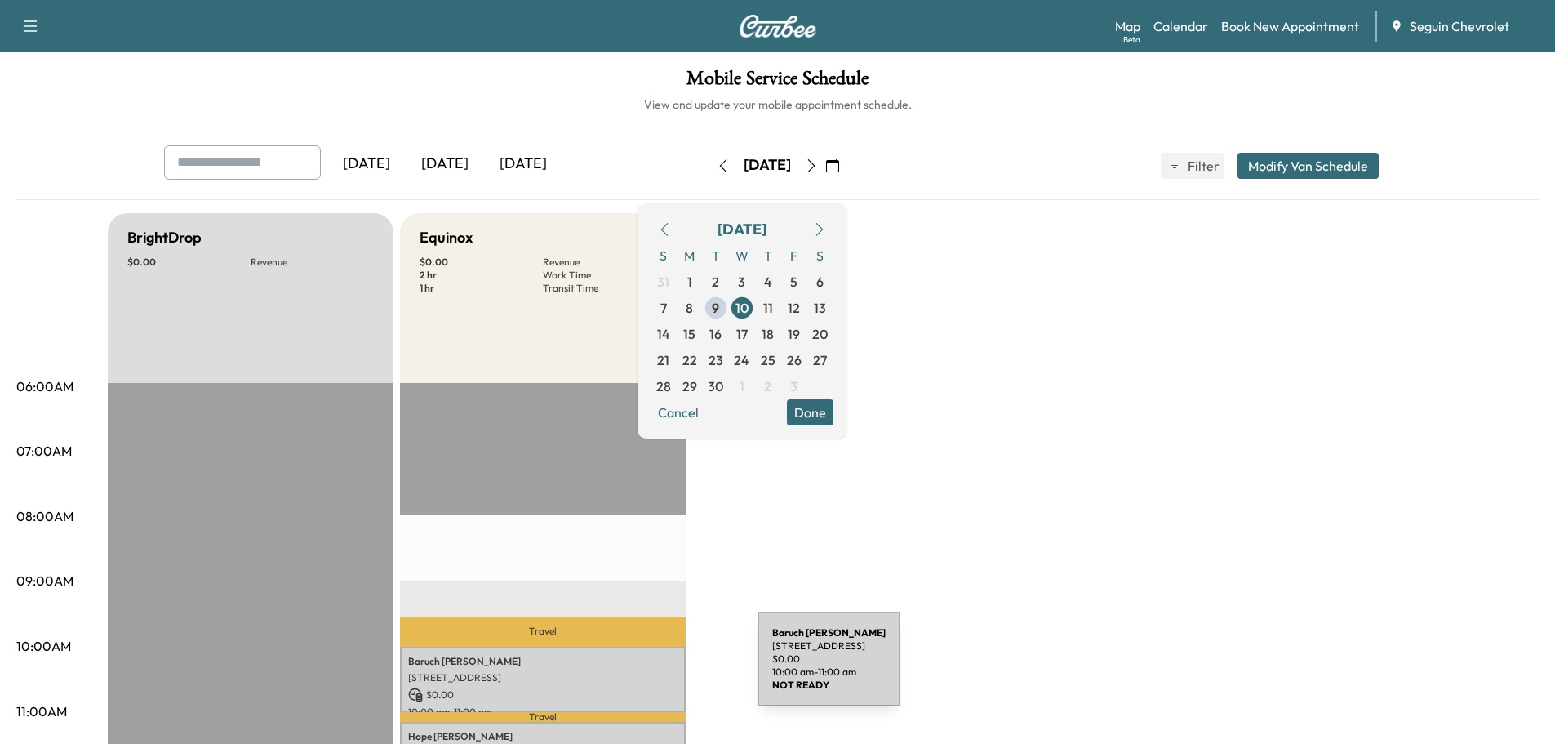
click at [635, 671] on p "[STREET_ADDRESS]" at bounding box center [542, 677] width 269 height 13
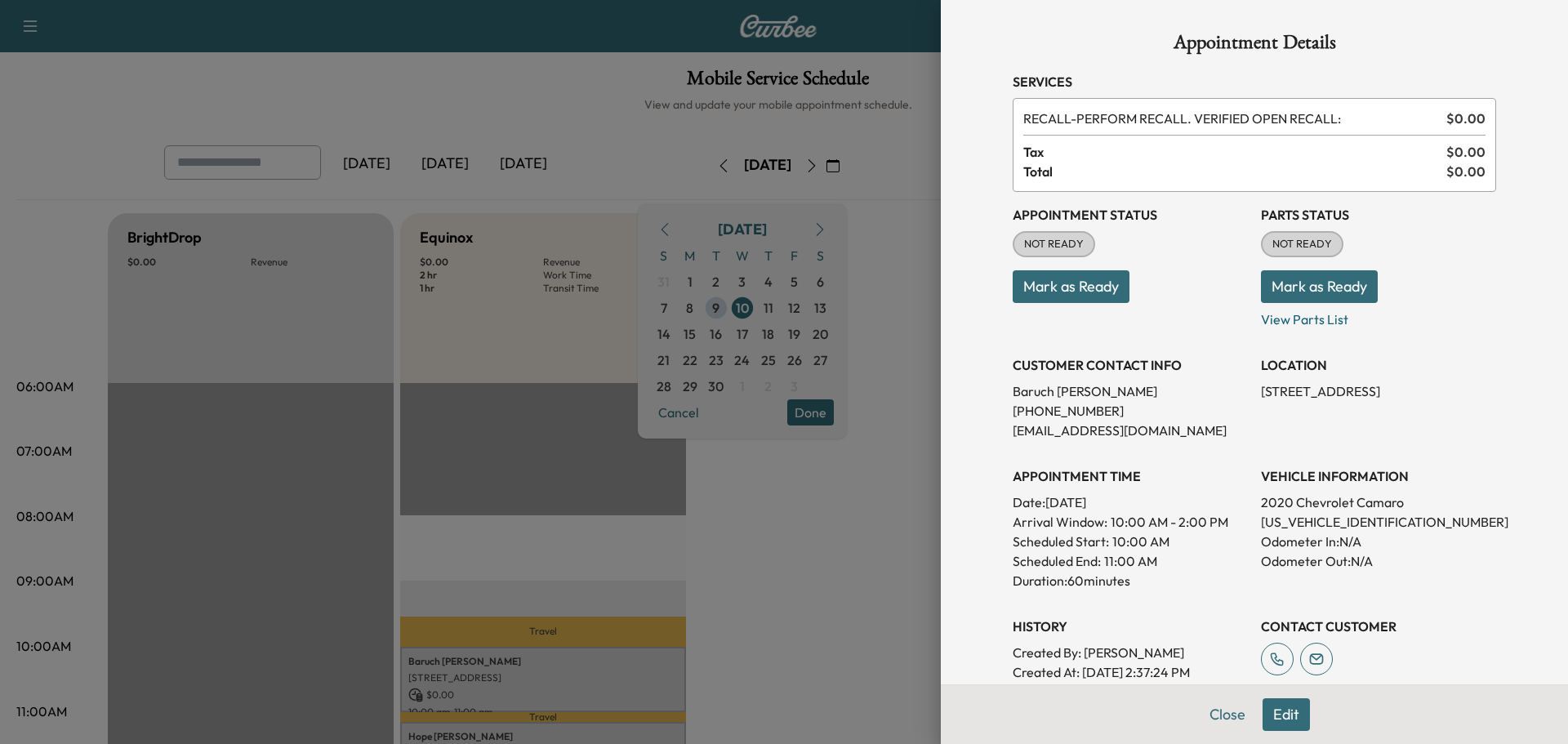
click at [1274, 714] on button "Edit" at bounding box center [1285, 714] width 47 height 33
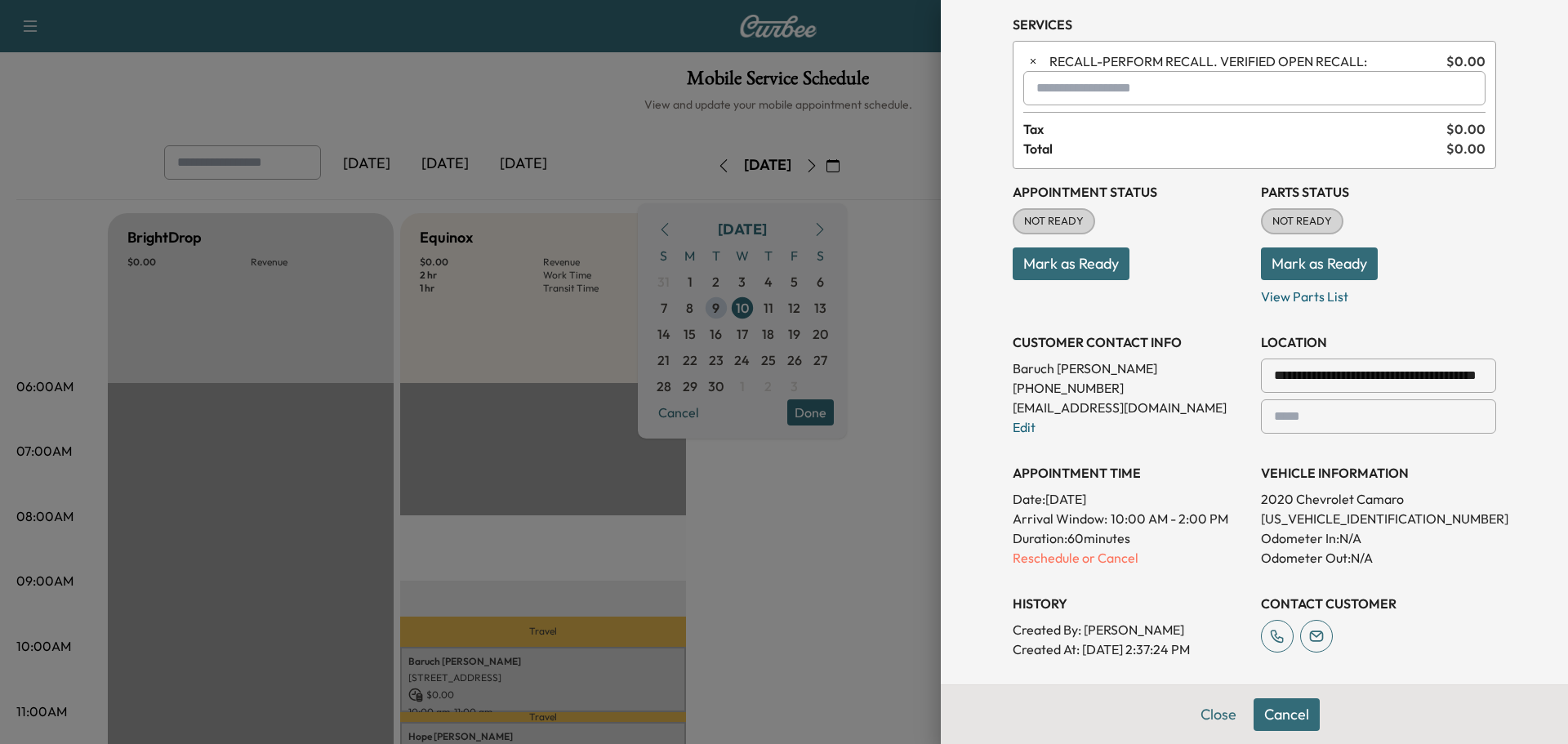
scroll to position [82, 0]
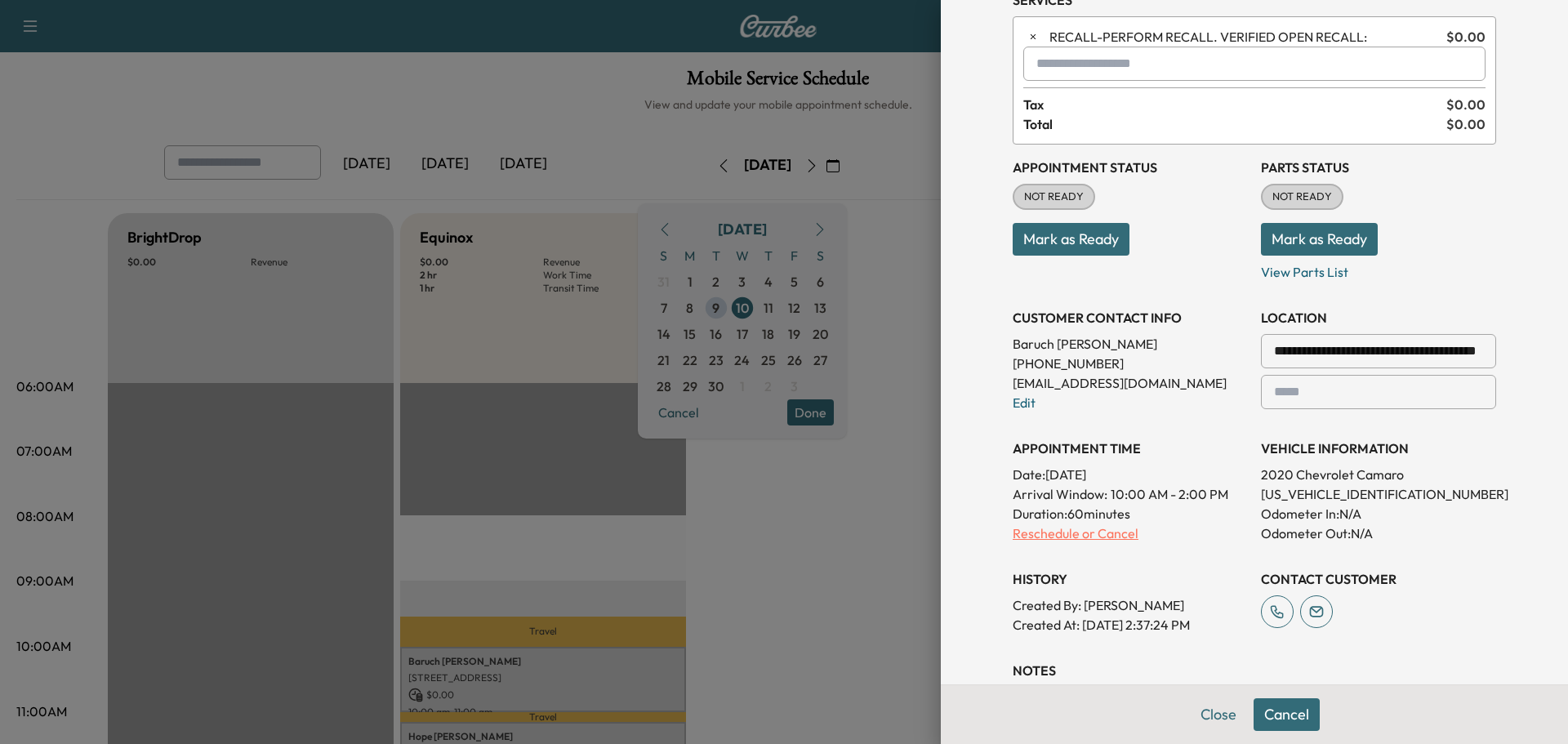
click at [1045, 533] on p "Reschedule or Cancel" at bounding box center [1129, 533] width 235 height 20
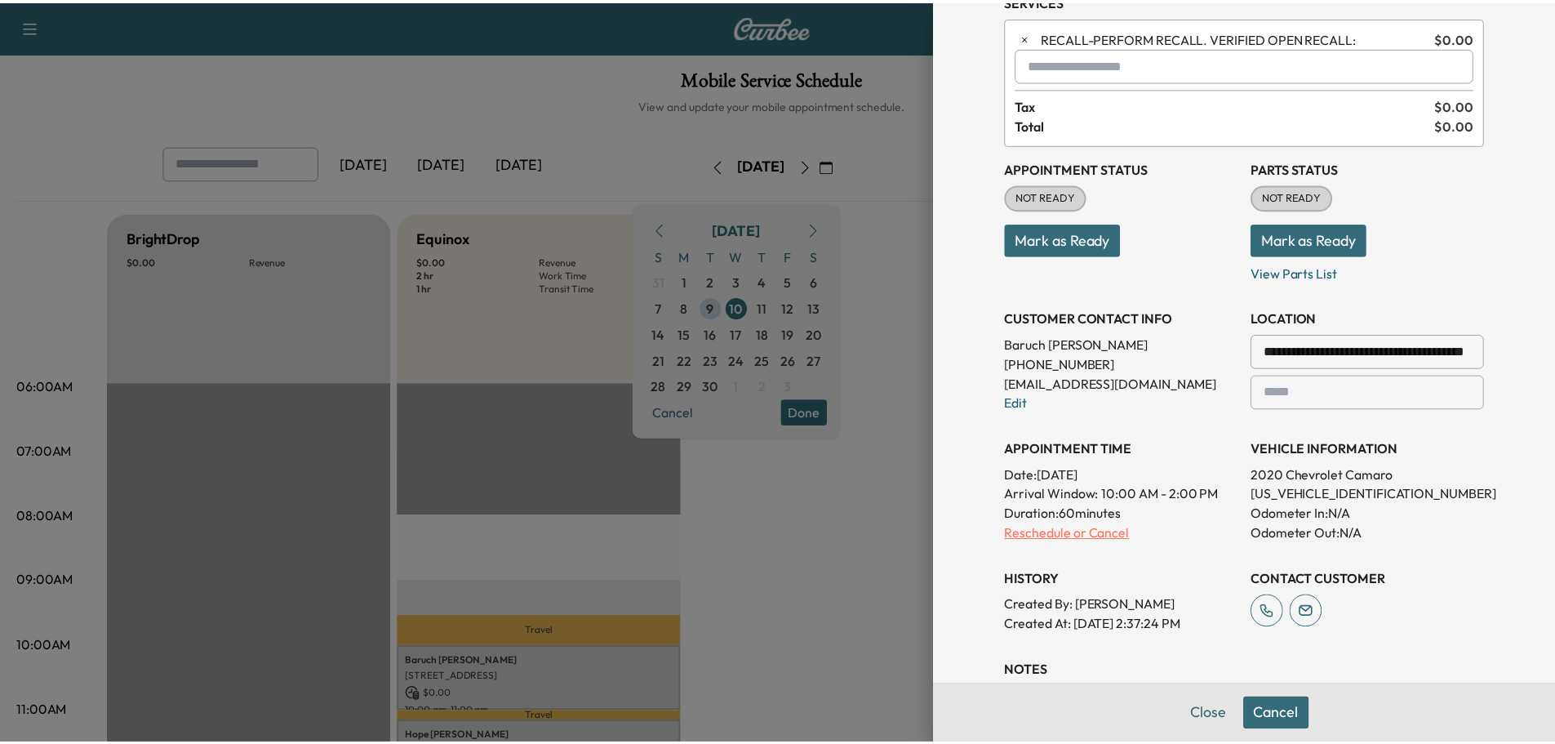
scroll to position [0, 0]
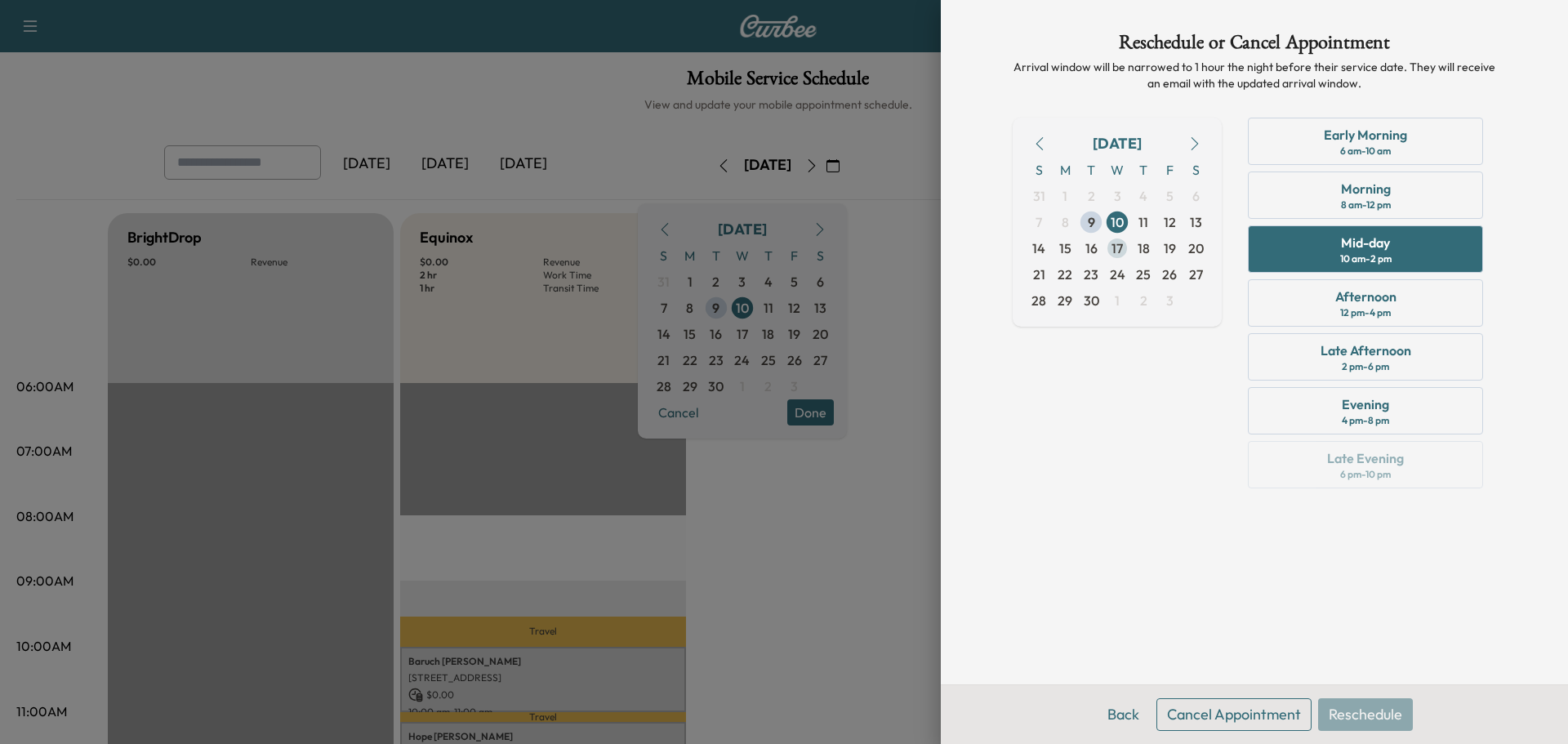
click at [1119, 247] on span "17" at bounding box center [1116, 248] width 11 height 20
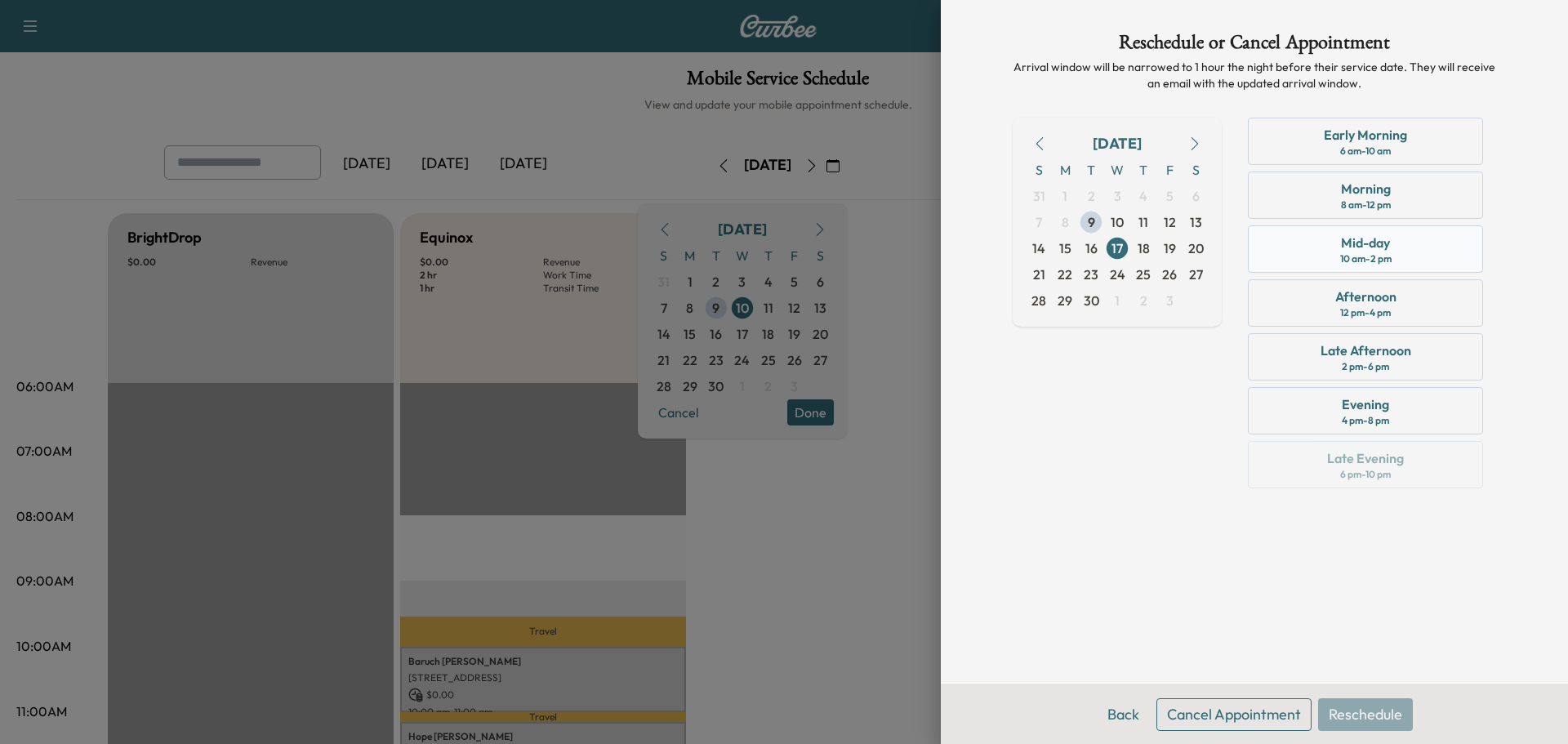
click at [1359, 247] on div "Mid-day" at bounding box center [1365, 243] width 49 height 20
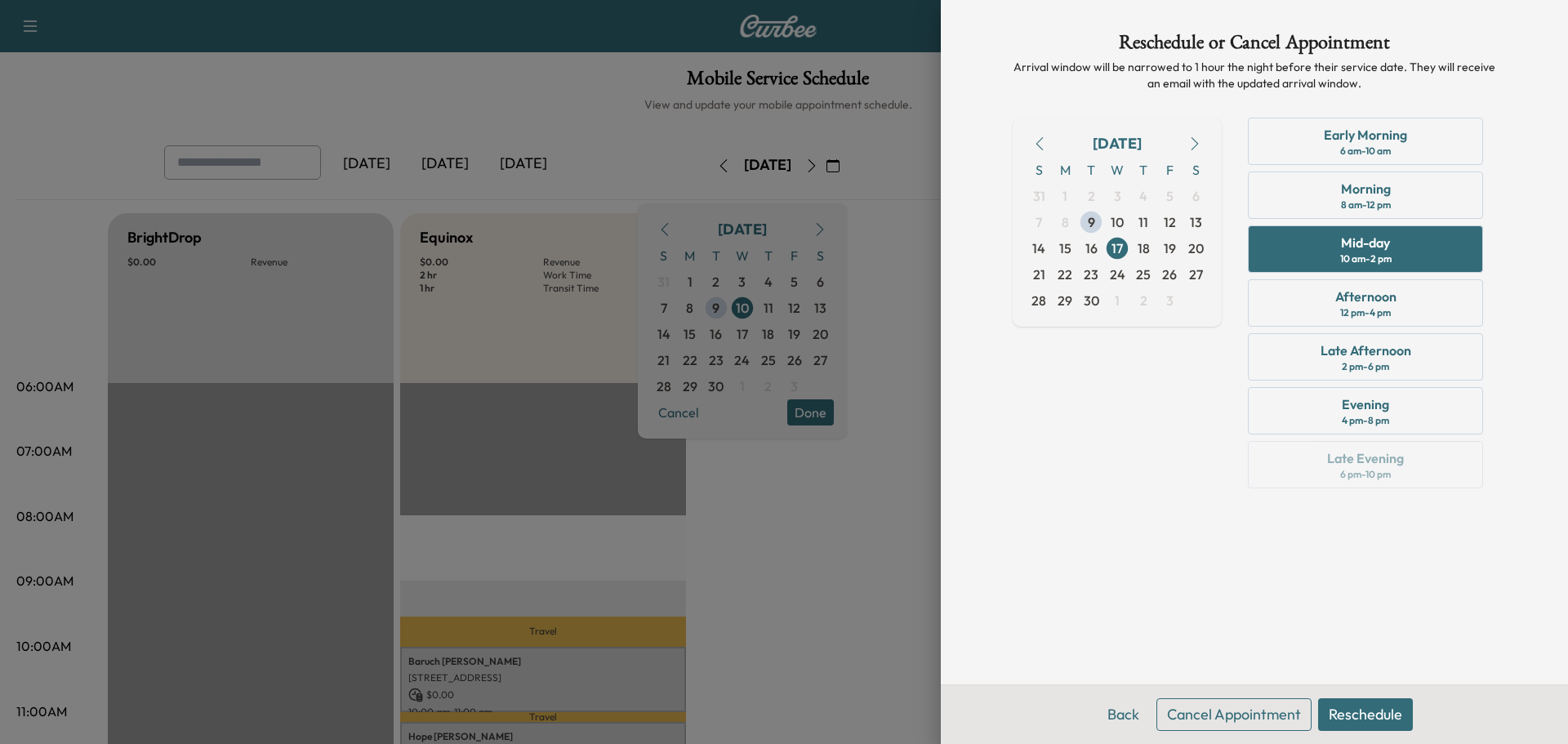
click at [1366, 705] on button "Reschedule" at bounding box center [1365, 714] width 95 height 33
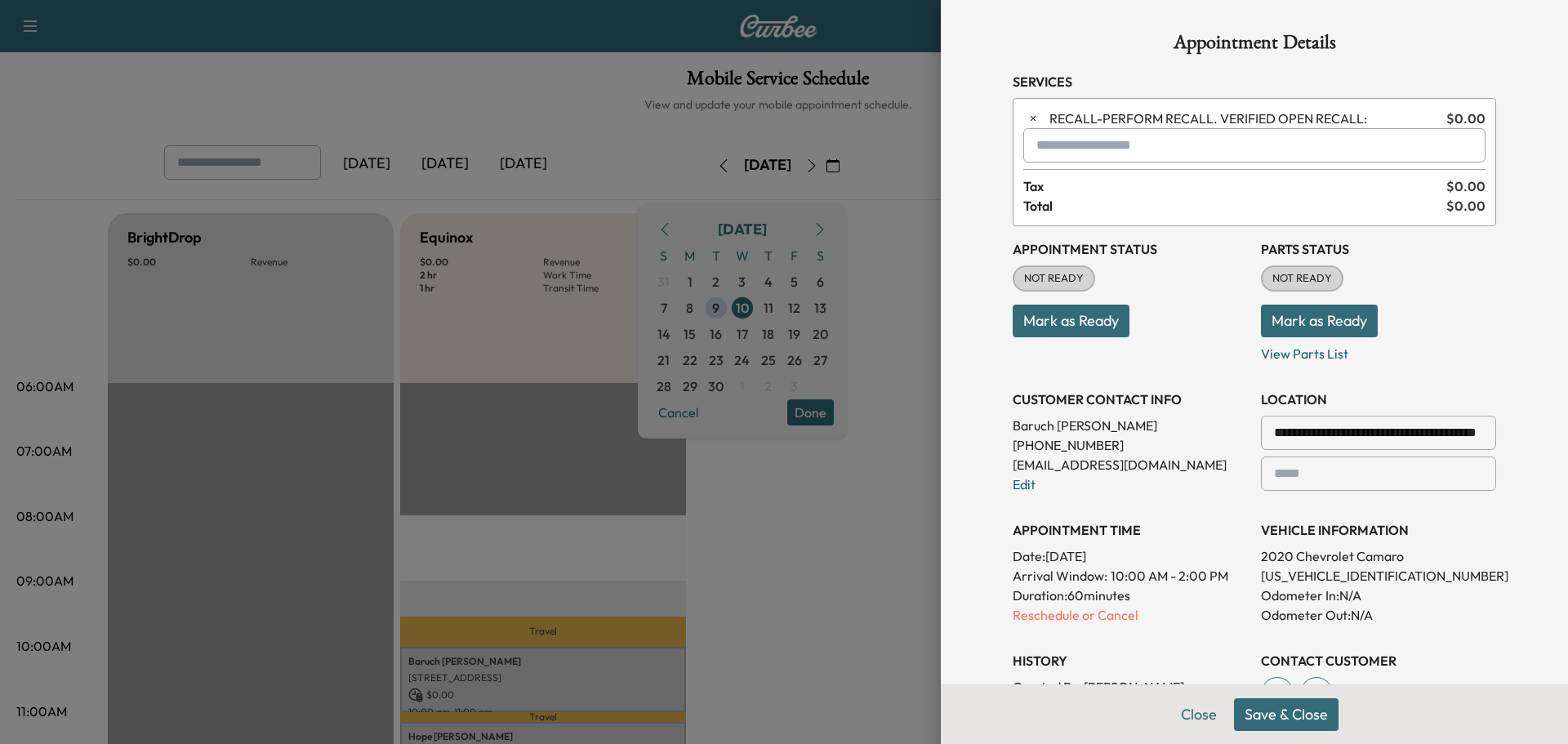
click at [1288, 714] on button "Save & Close" at bounding box center [1286, 714] width 105 height 33
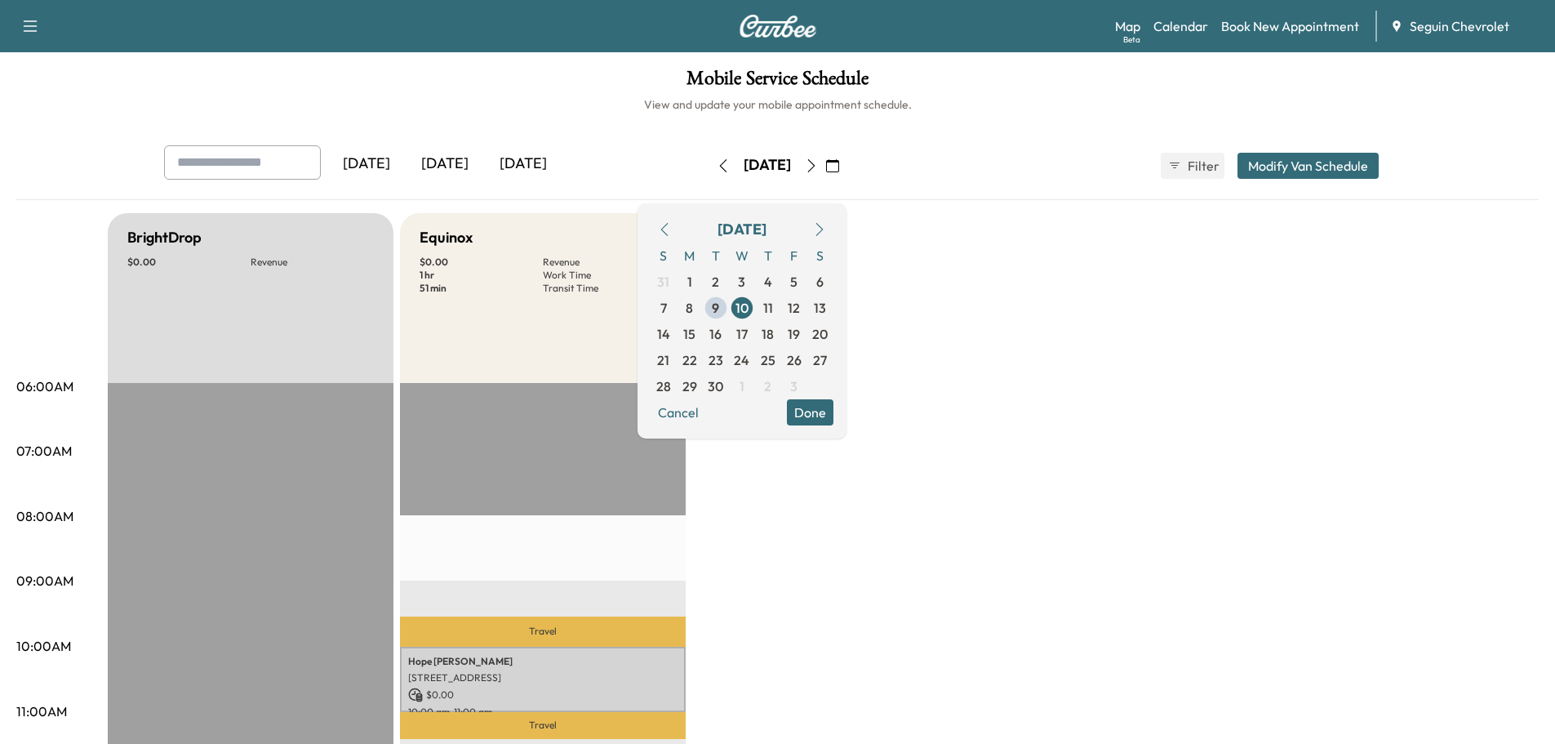
click at [839, 161] on icon "button" at bounding box center [832, 165] width 13 height 13
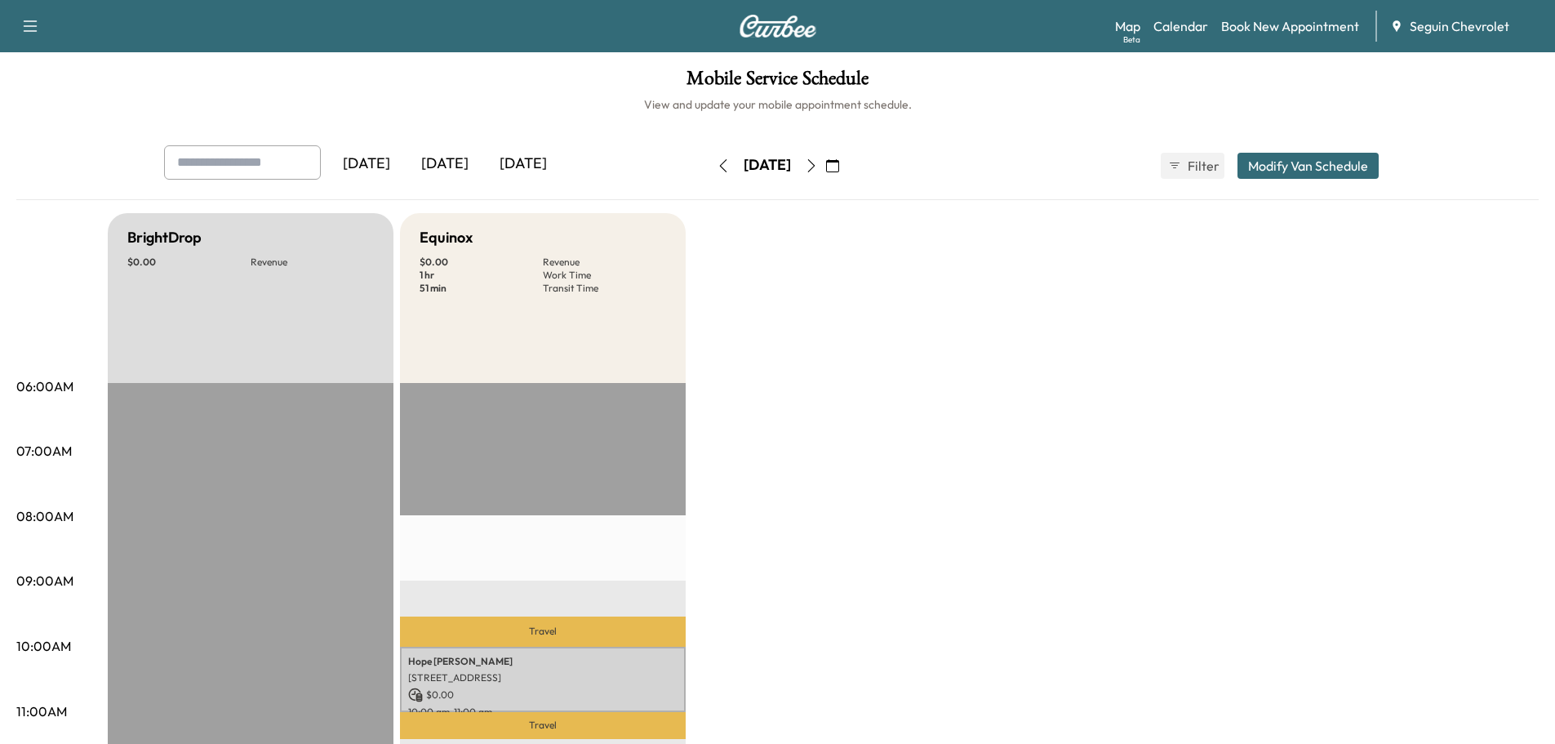
click at [839, 165] on icon "button" at bounding box center [832, 165] width 13 height 13
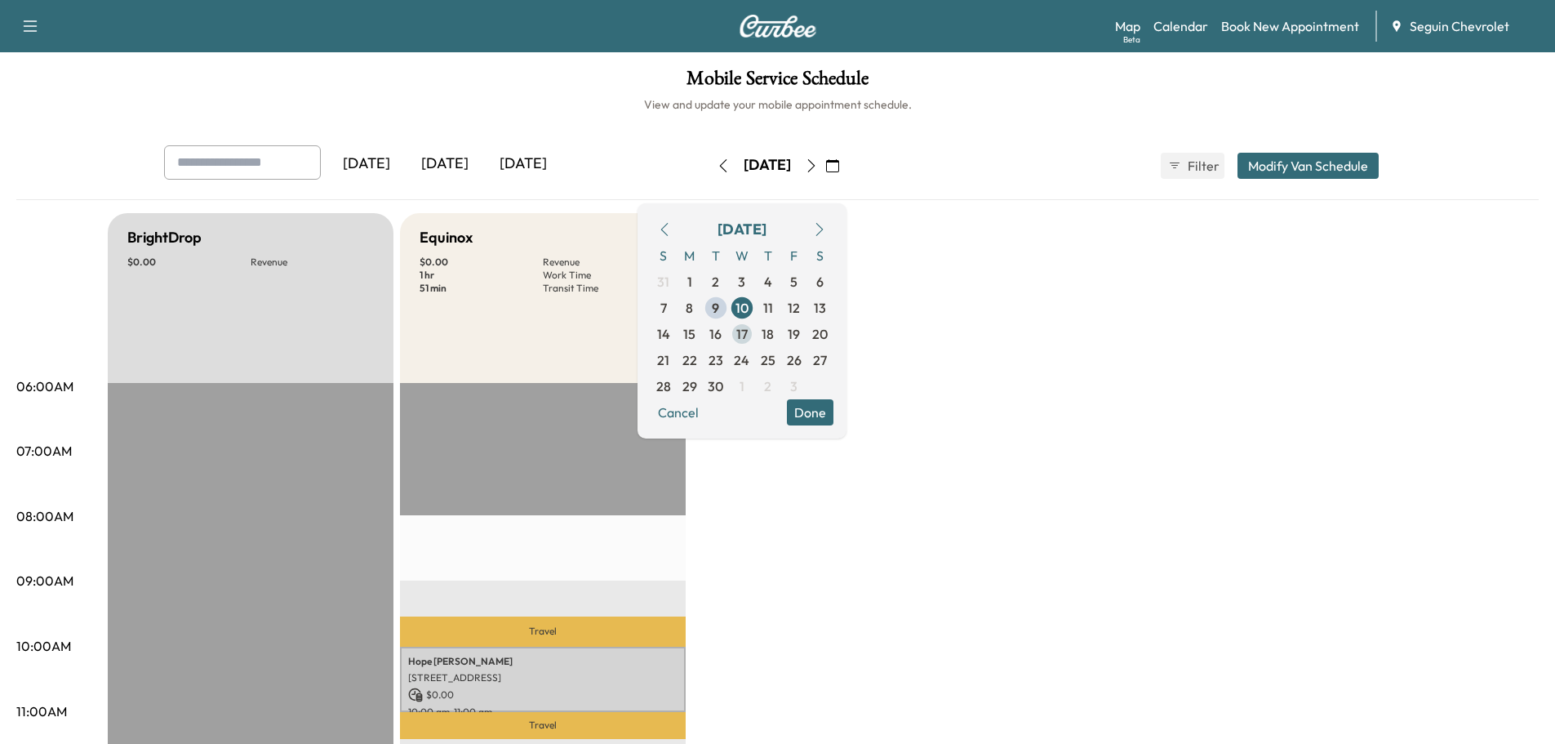
click at [748, 331] on span "17" at bounding box center [741, 334] width 11 height 20
drag, startPoint x: 866, startPoint y: 593, endPoint x: 810, endPoint y: 558, distance: 66.4
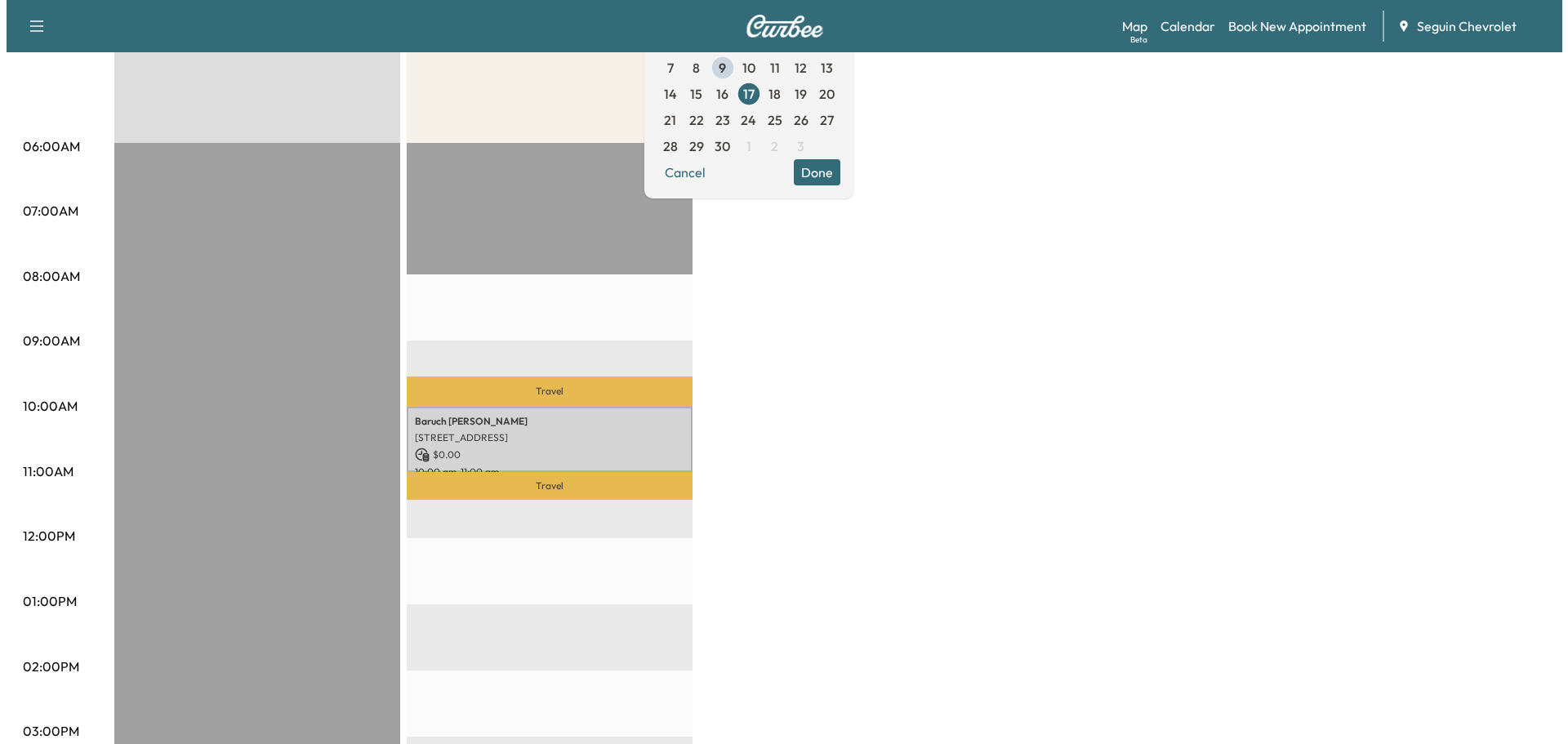
scroll to position [245, 0]
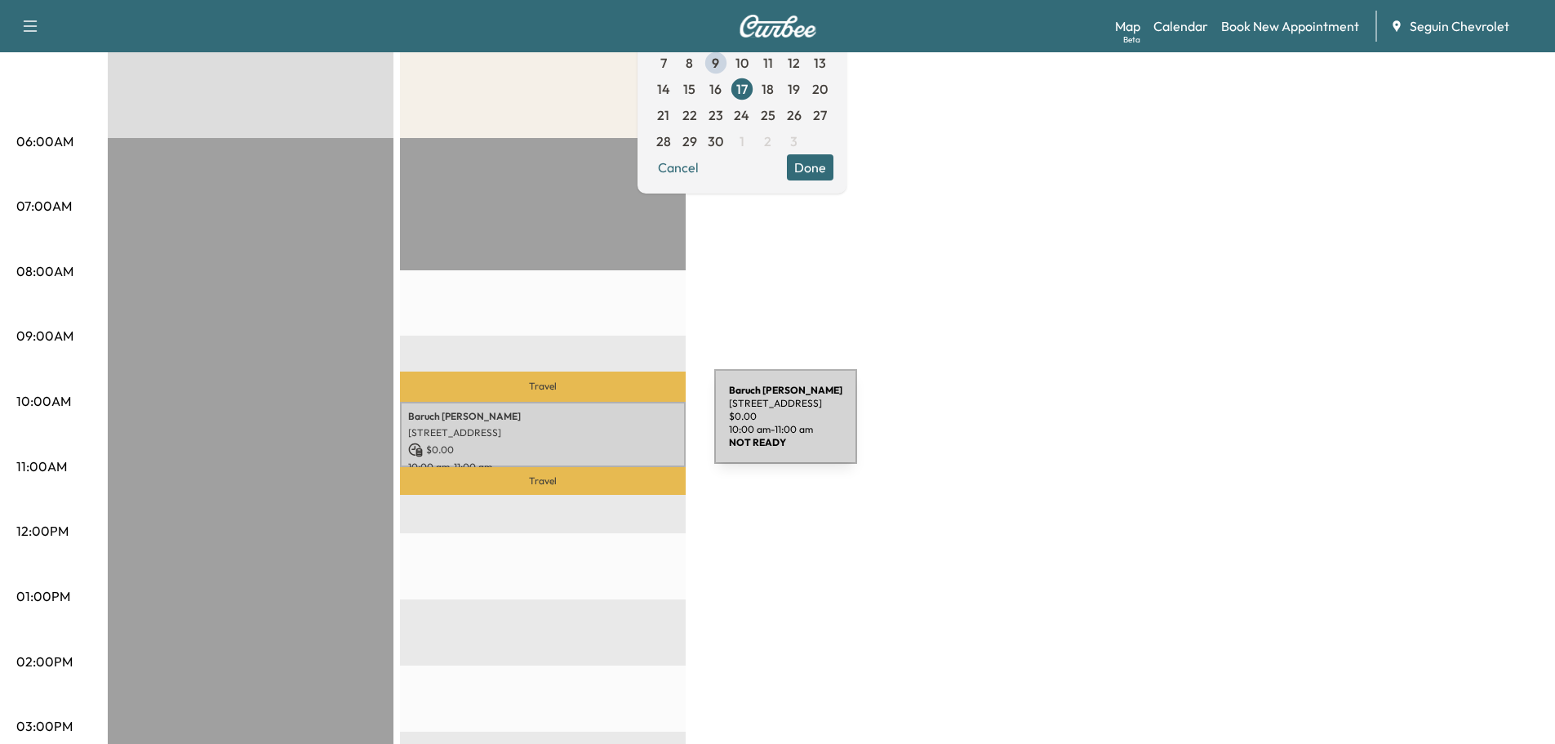
click at [592, 426] on p "[STREET_ADDRESS]" at bounding box center [542, 432] width 269 height 13
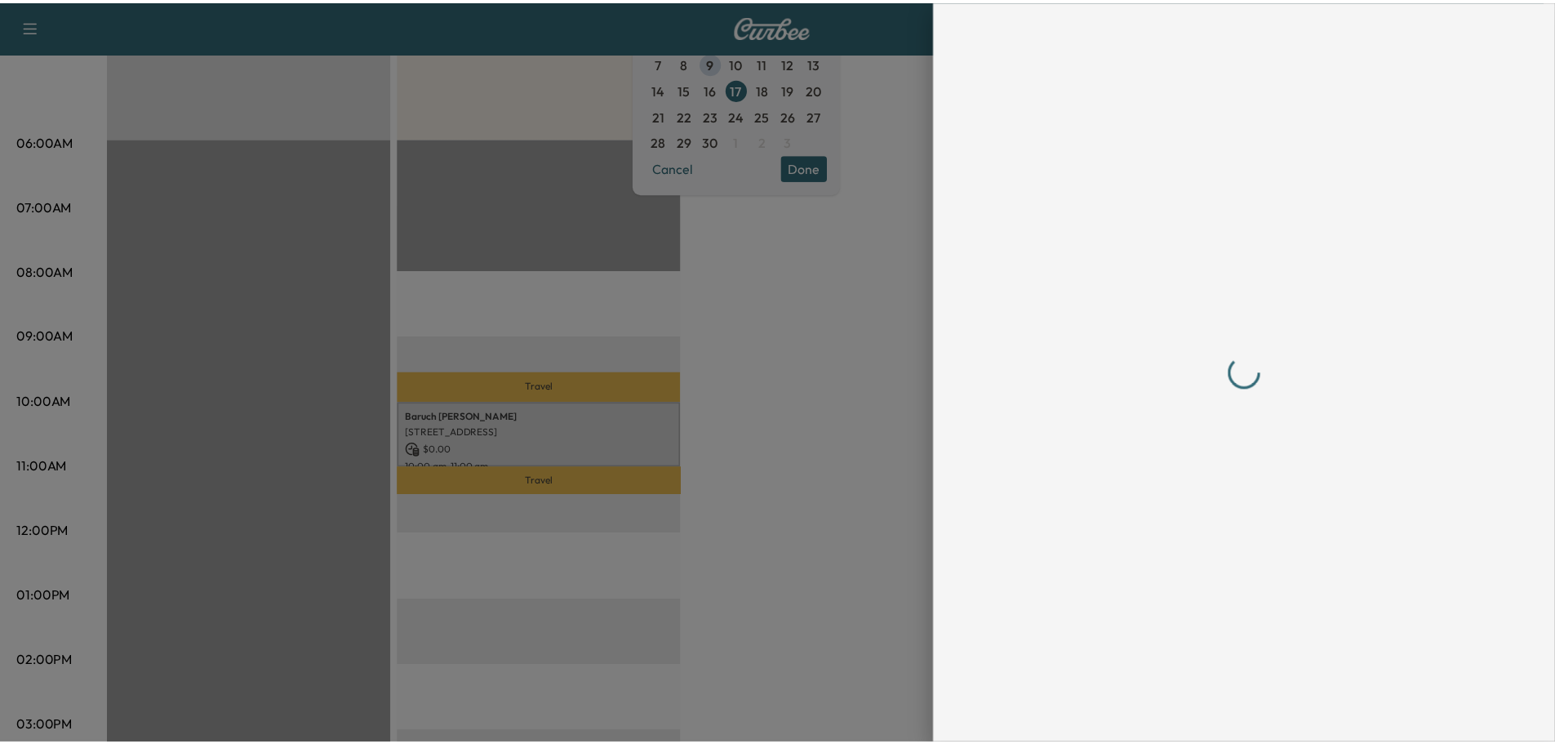
scroll to position [0, 0]
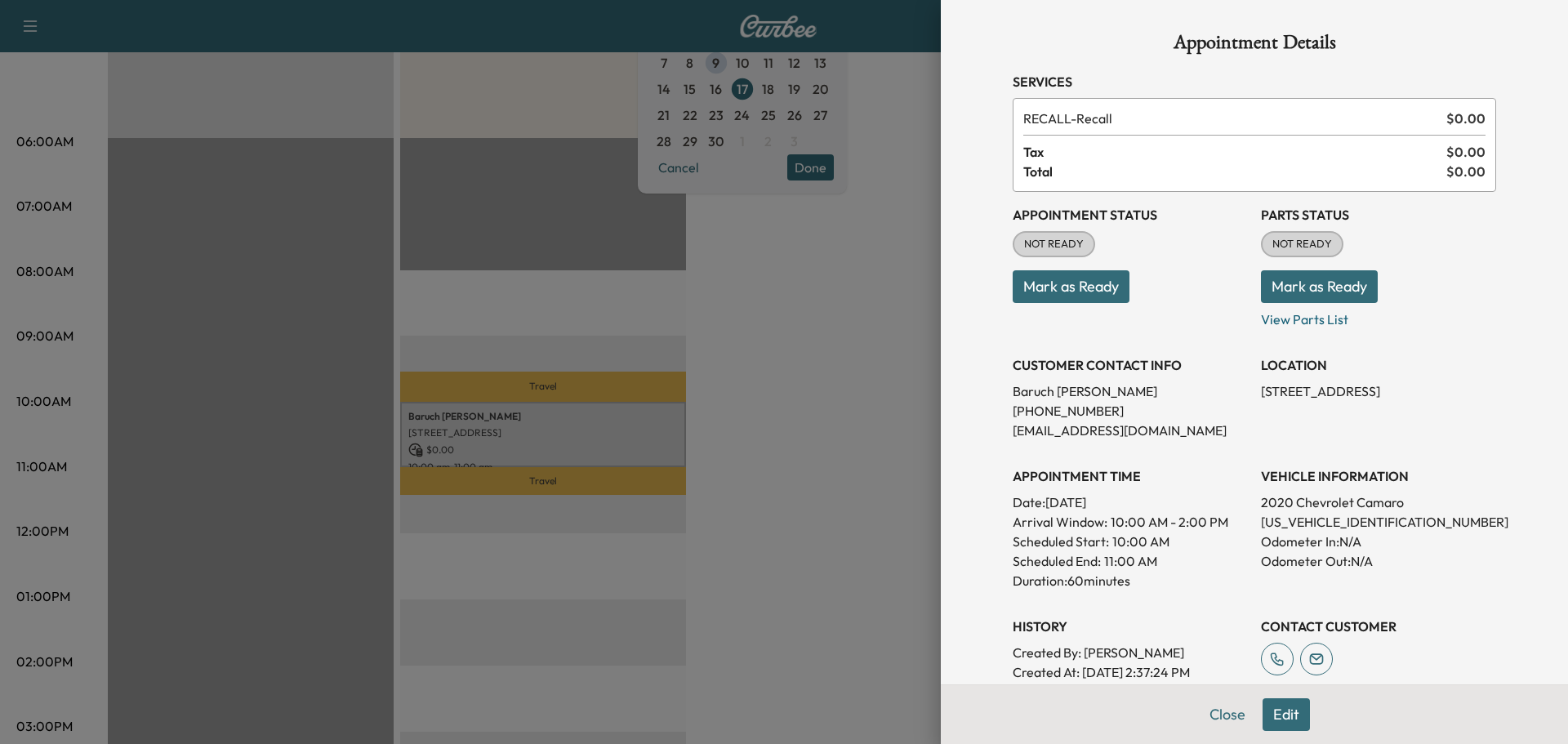
click at [758, 465] on div at bounding box center [784, 372] width 1568 height 744
